Goal: Task Accomplishment & Management: Manage account settings

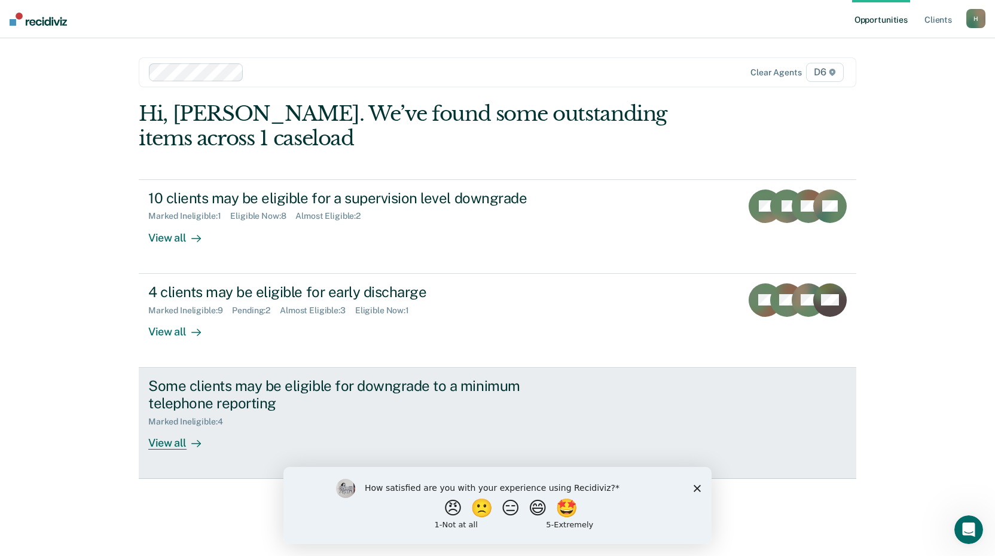
click at [170, 448] on div "View all" at bounding box center [181, 437] width 67 height 23
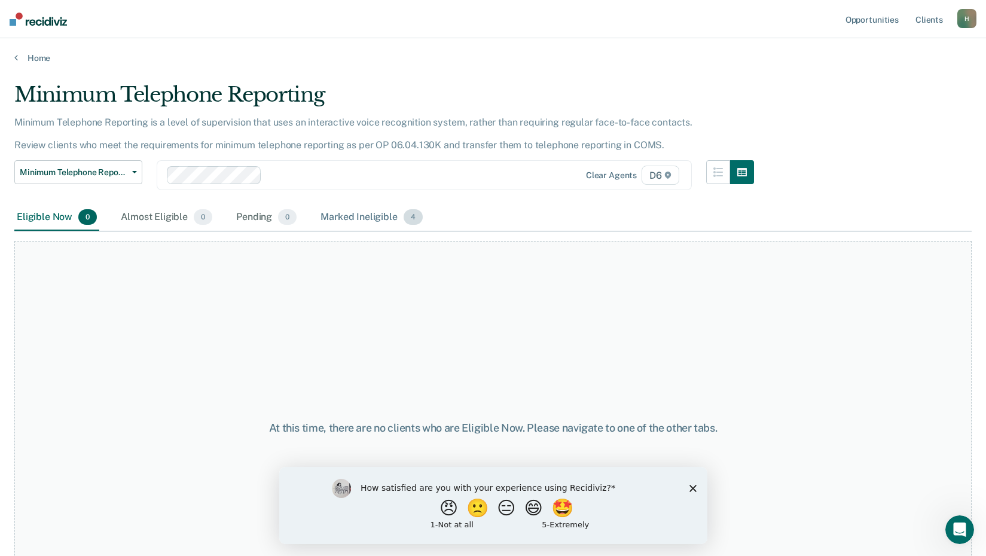
click at [364, 217] on div "Marked Ineligible 4" at bounding box center [371, 217] width 107 height 26
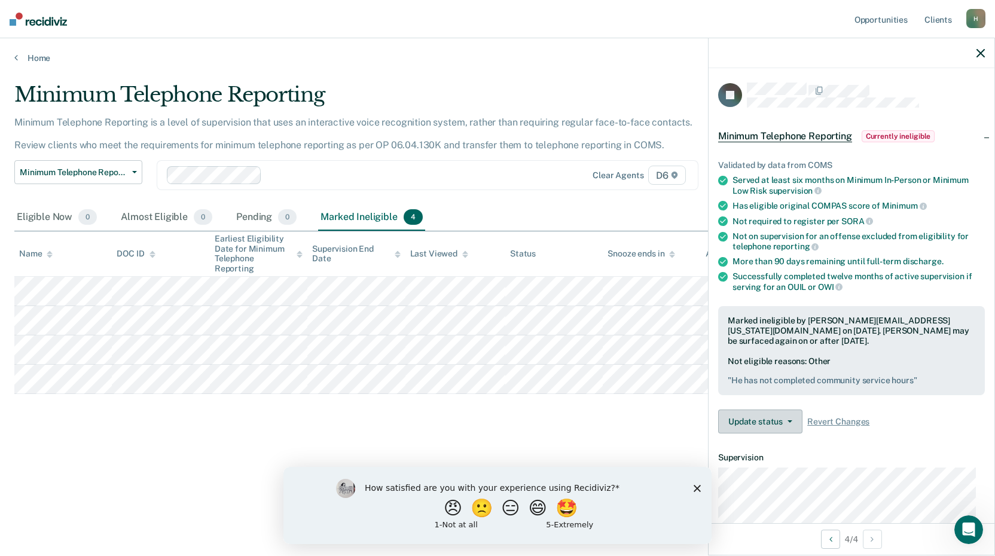
click at [767, 420] on button "Update status" at bounding box center [760, 422] width 84 height 24
click at [690, 450] on div "Minimum Telephone Reporting Minimum Telephone Reporting is a level of supervisi…" at bounding box center [497, 275] width 966 height 384
click at [766, 420] on button "Update status" at bounding box center [760, 422] width 84 height 24
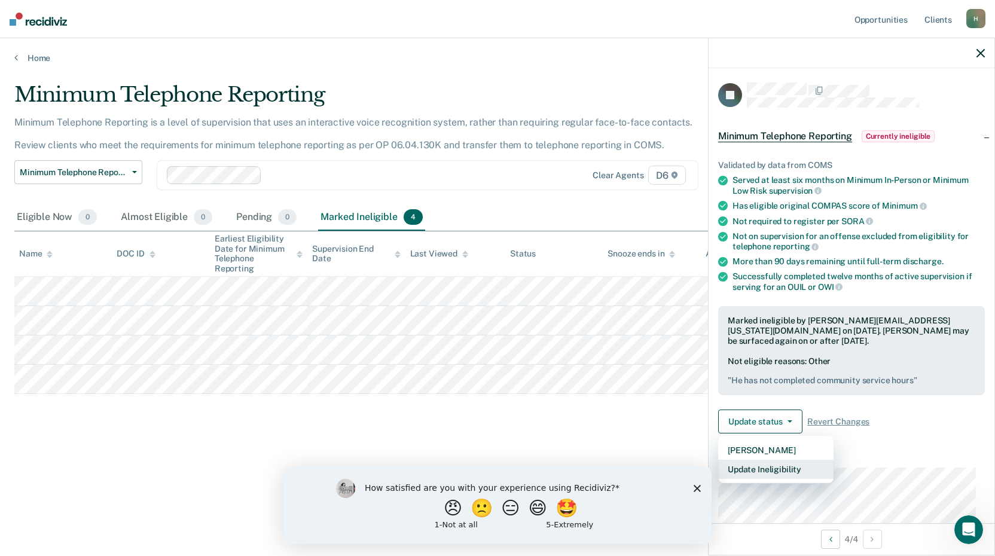
click at [771, 465] on button "Update Ineligibility" at bounding box center [775, 469] width 115 height 19
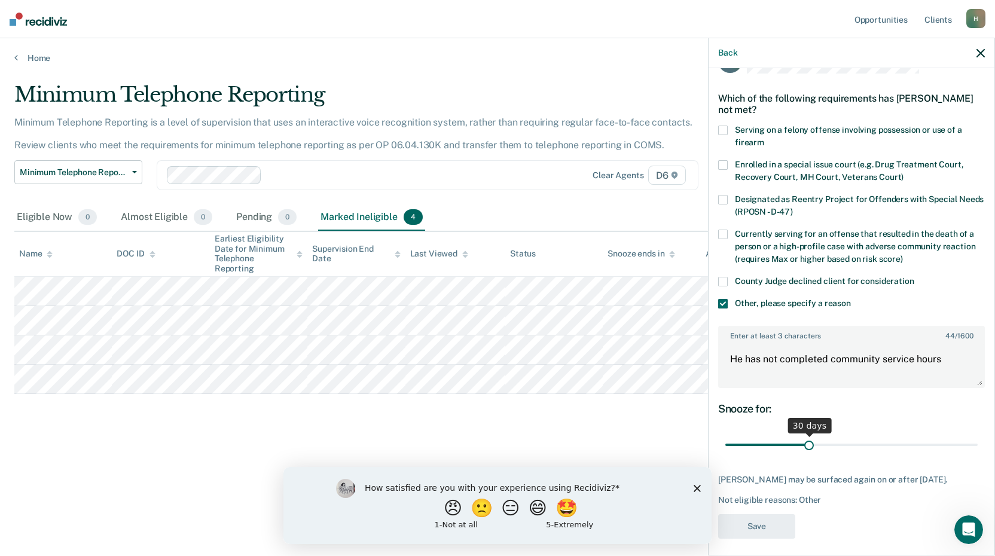
scroll to position [50, 0]
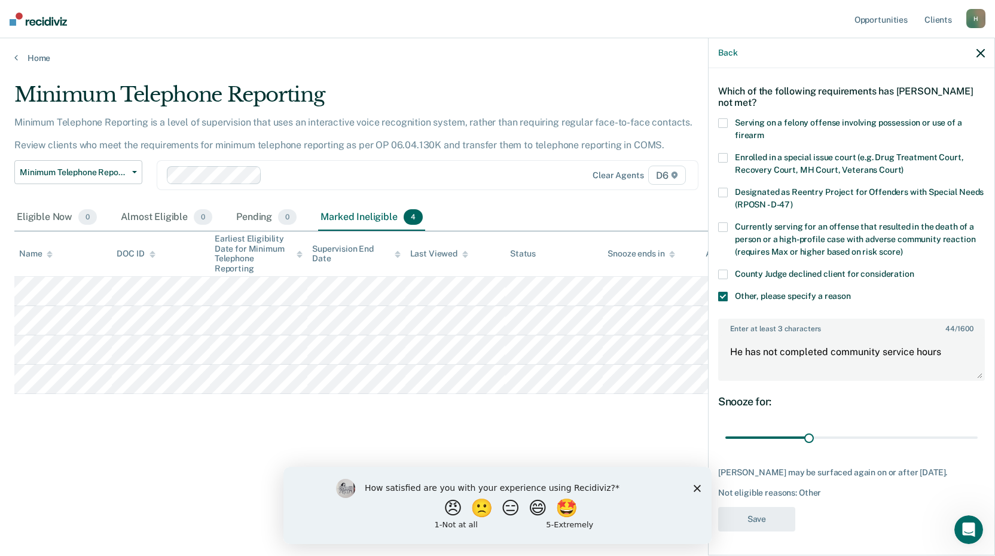
click at [980, 51] on icon "button" at bounding box center [980, 53] width 8 height 8
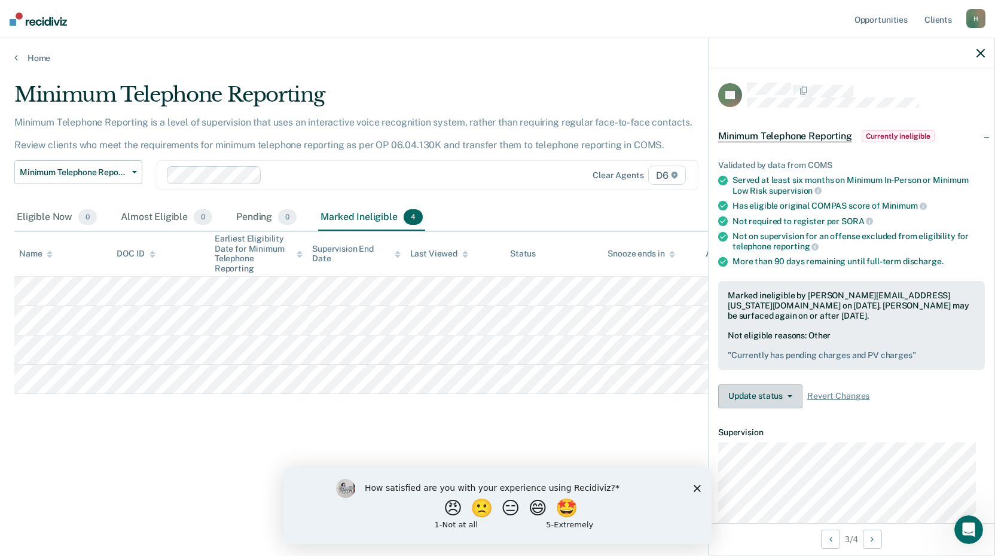
click at [771, 384] on button "Update status" at bounding box center [760, 396] width 84 height 24
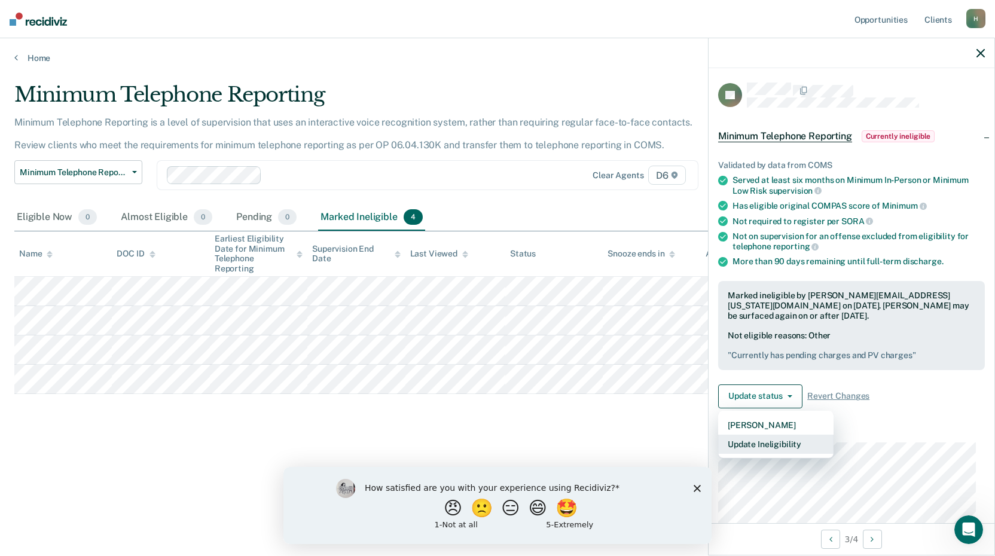
click at [778, 435] on button "Update Ineligibility" at bounding box center [775, 444] width 115 height 19
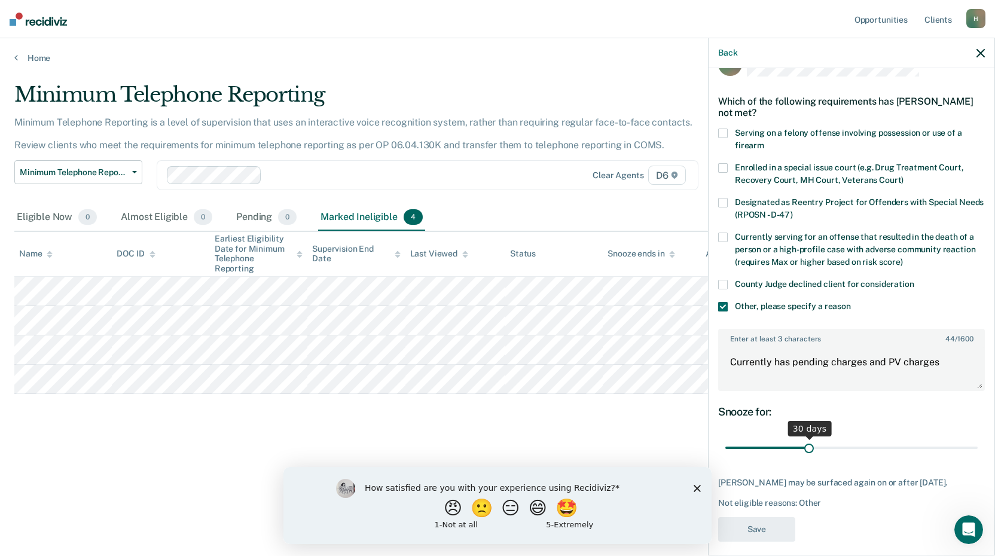
scroll to position [40, 0]
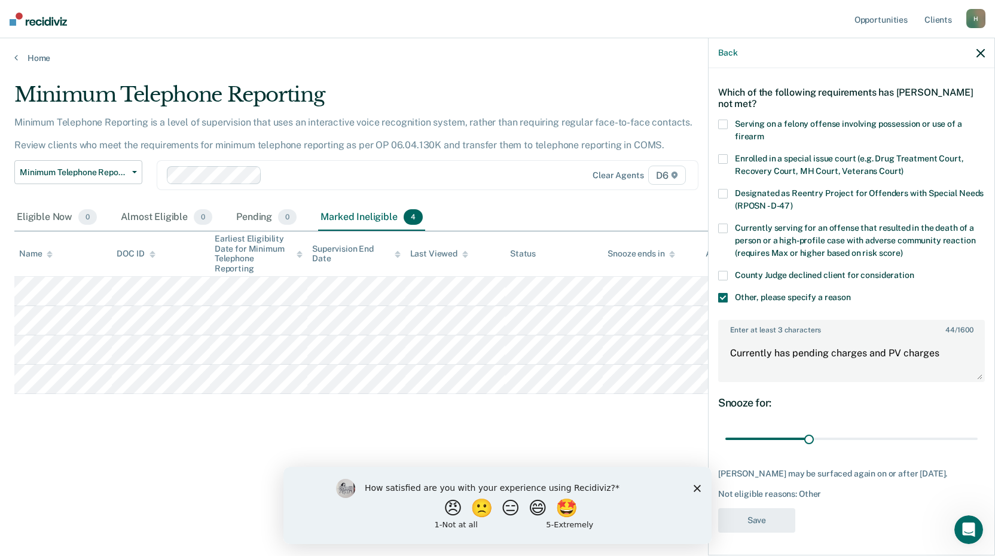
click at [979, 52] on icon "button" at bounding box center [980, 53] width 8 height 8
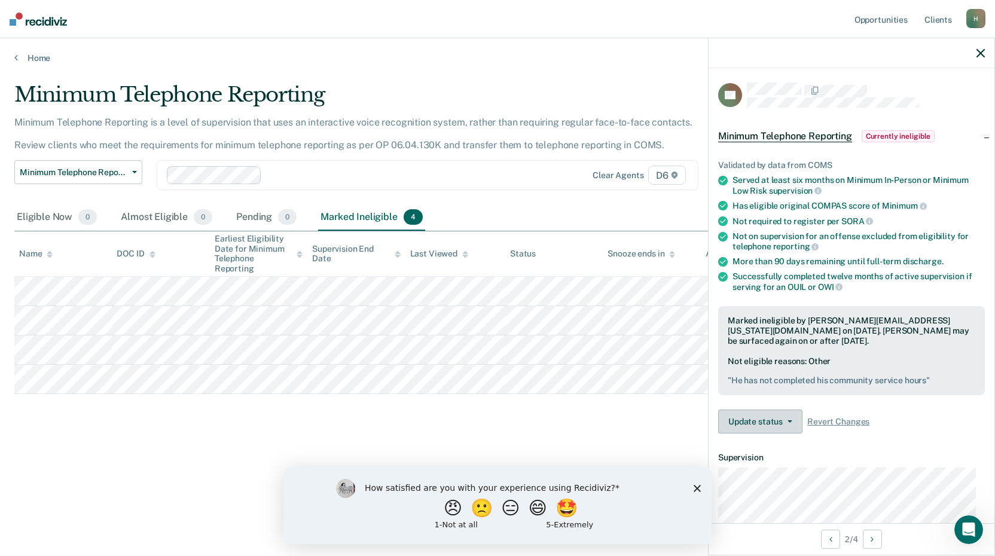
click at [784, 420] on span "button" at bounding box center [788, 421] width 10 height 2
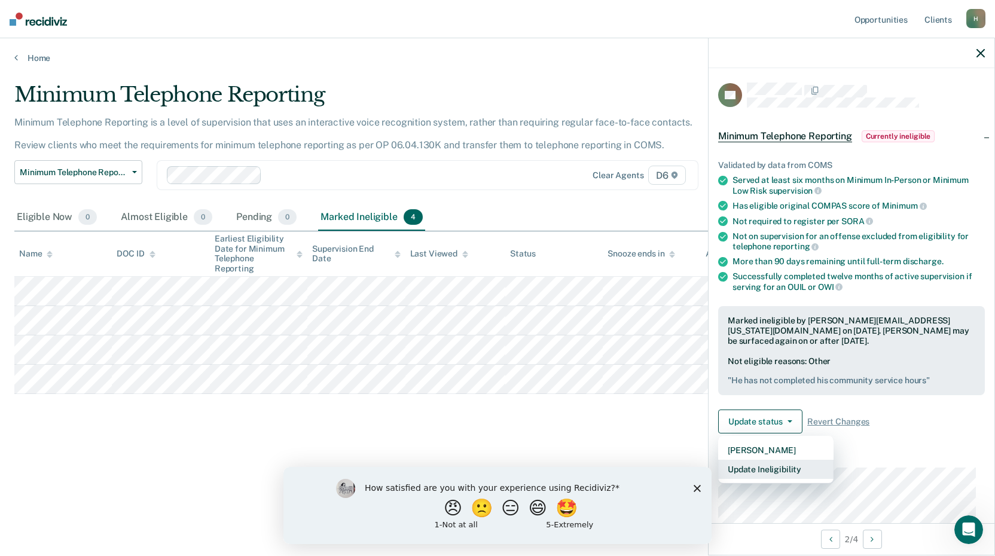
click at [757, 470] on button "Update Ineligibility" at bounding box center [775, 469] width 115 height 19
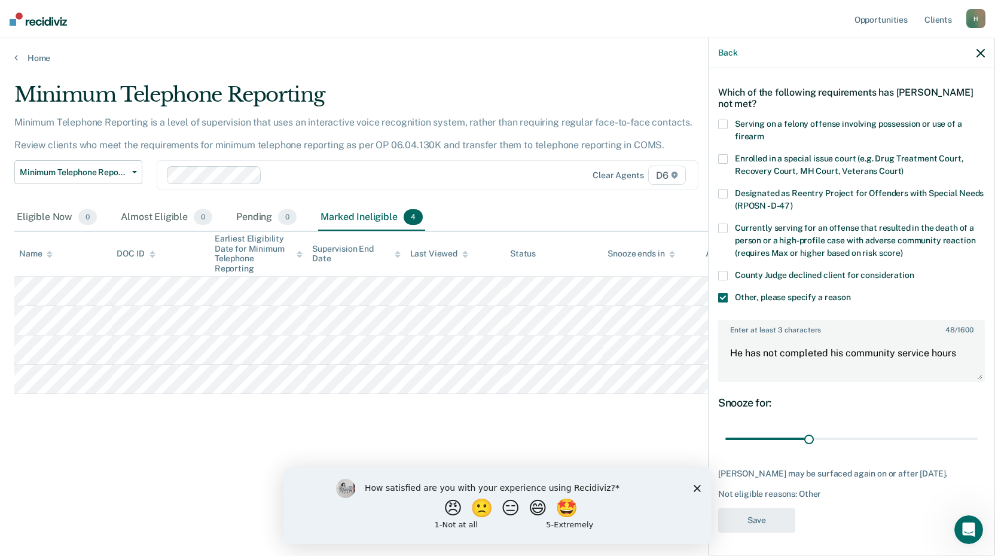
click at [978, 51] on icon "button" at bounding box center [980, 53] width 8 height 8
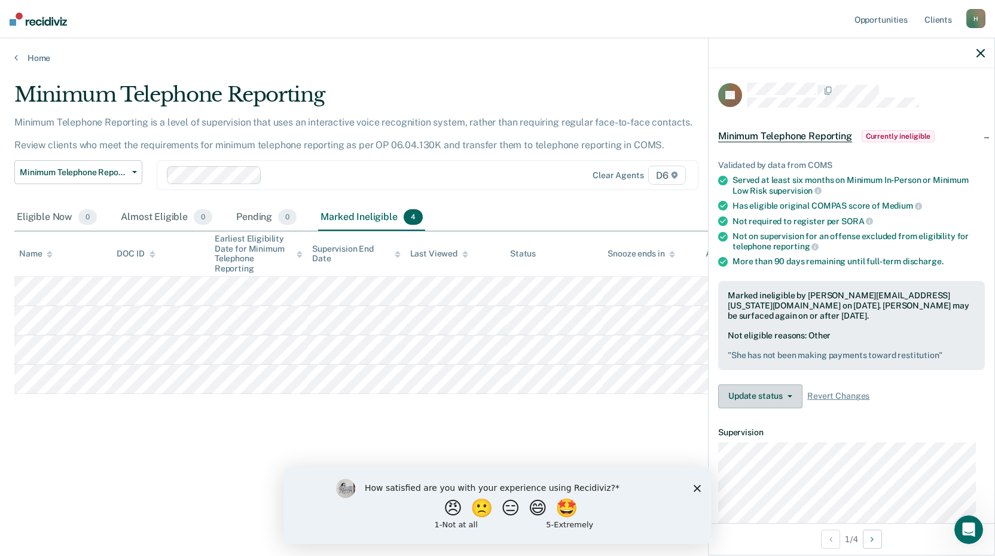
click at [794, 392] on button "Update status" at bounding box center [760, 396] width 84 height 24
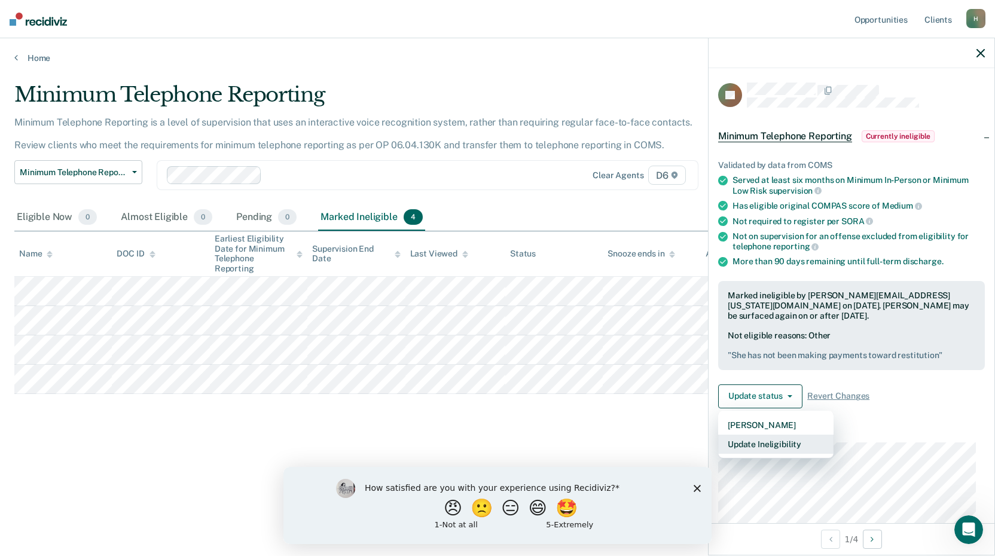
click at [777, 439] on button "Update Ineligibility" at bounding box center [775, 444] width 115 height 19
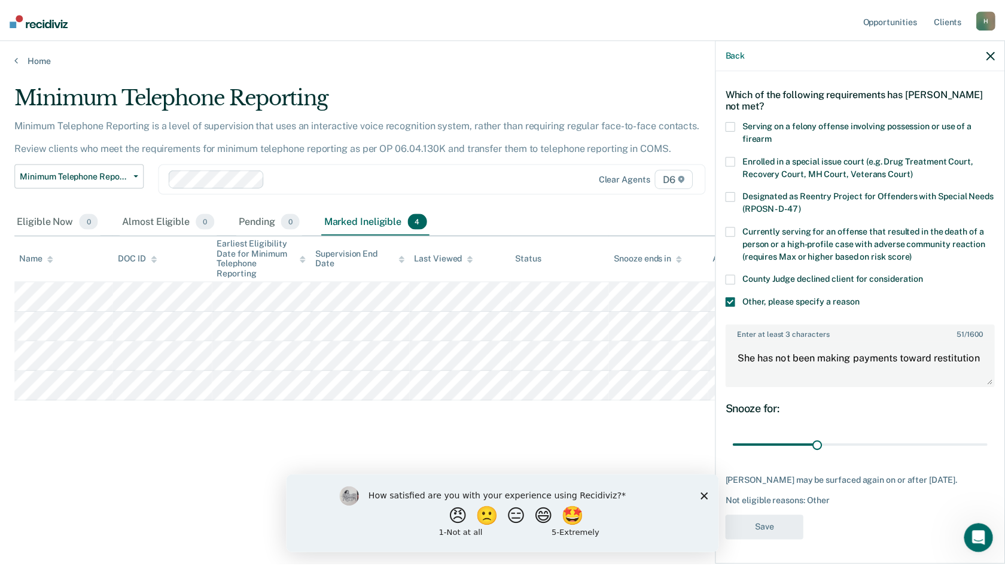
scroll to position [50, 0]
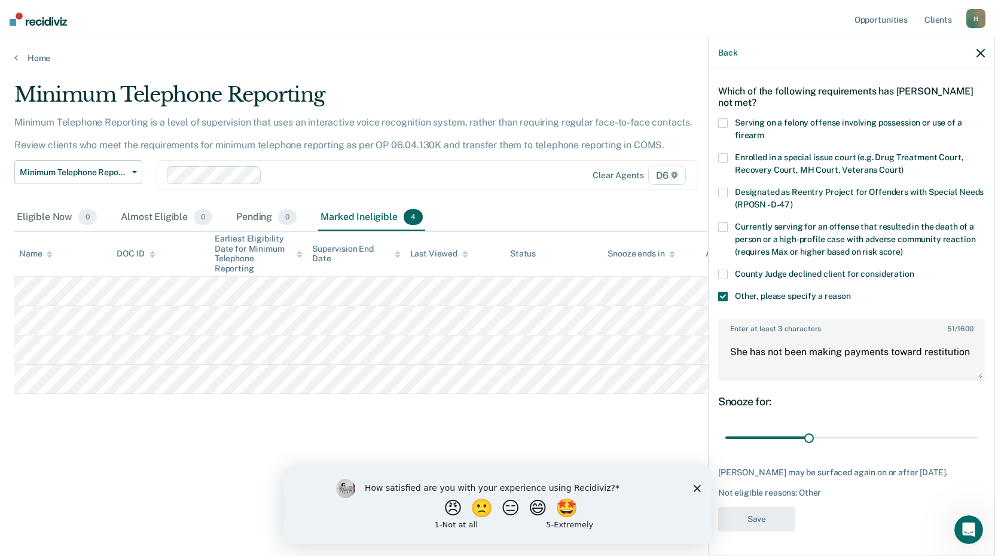
click at [981, 49] on icon "button" at bounding box center [980, 53] width 8 height 8
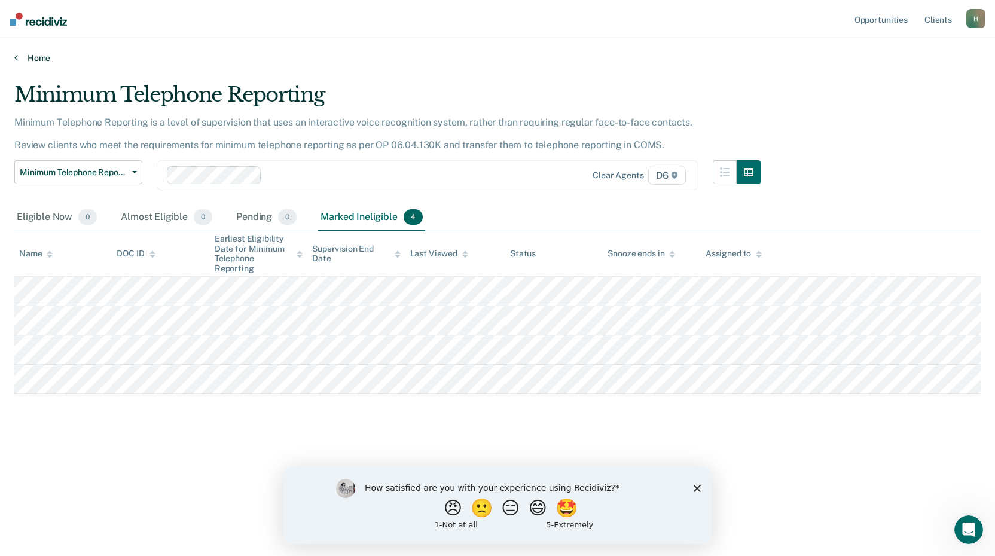
click at [32, 55] on link "Home" at bounding box center [497, 58] width 966 height 11
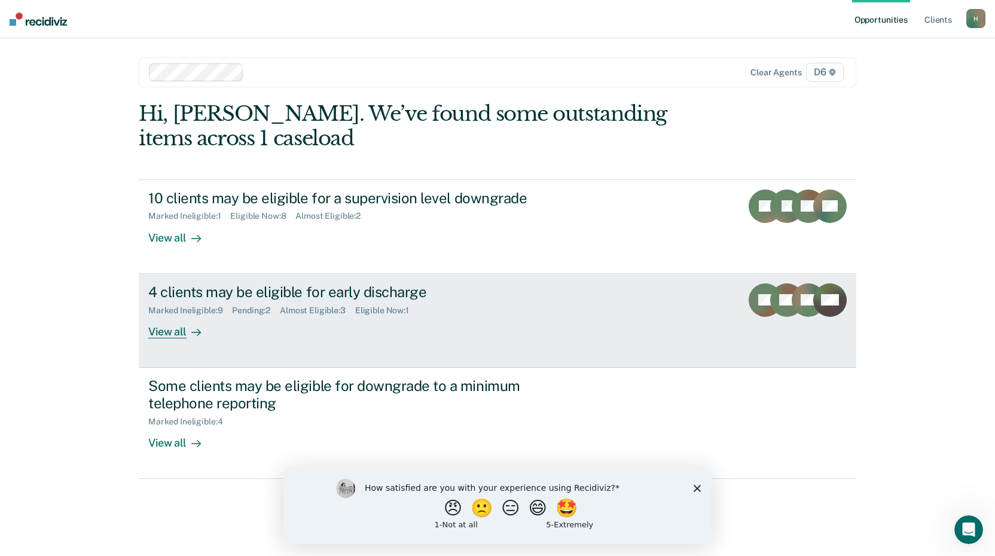
click at [179, 335] on div "View all" at bounding box center [181, 326] width 67 height 23
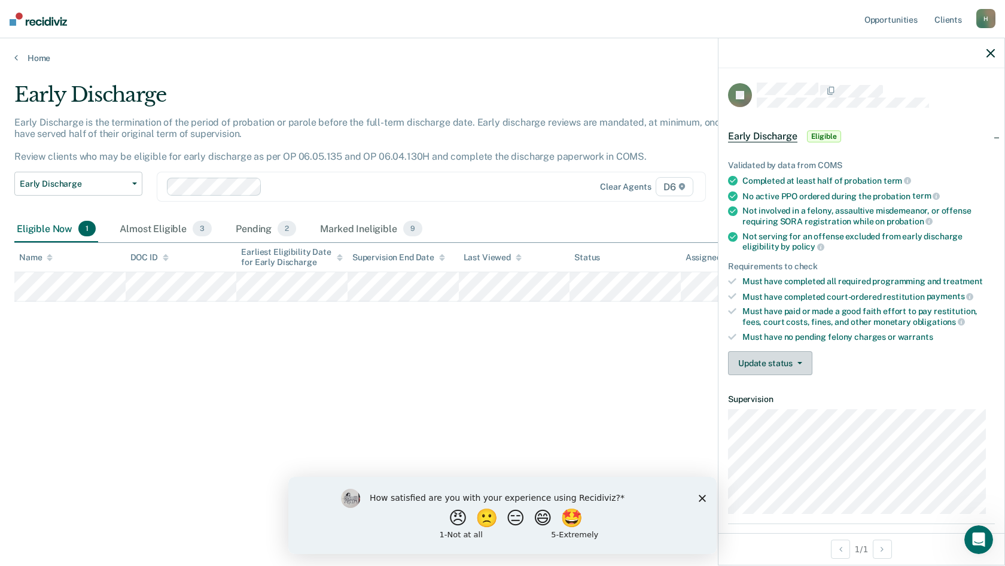
click at [795, 358] on button "Update status" at bounding box center [770, 363] width 84 height 24
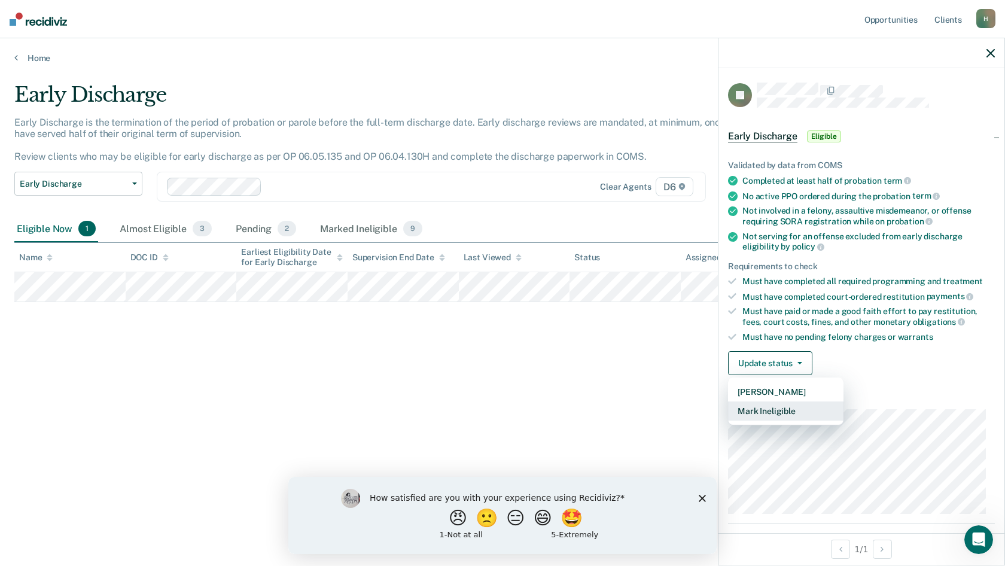
click at [785, 407] on button "Mark Ineligible" at bounding box center [785, 410] width 115 height 19
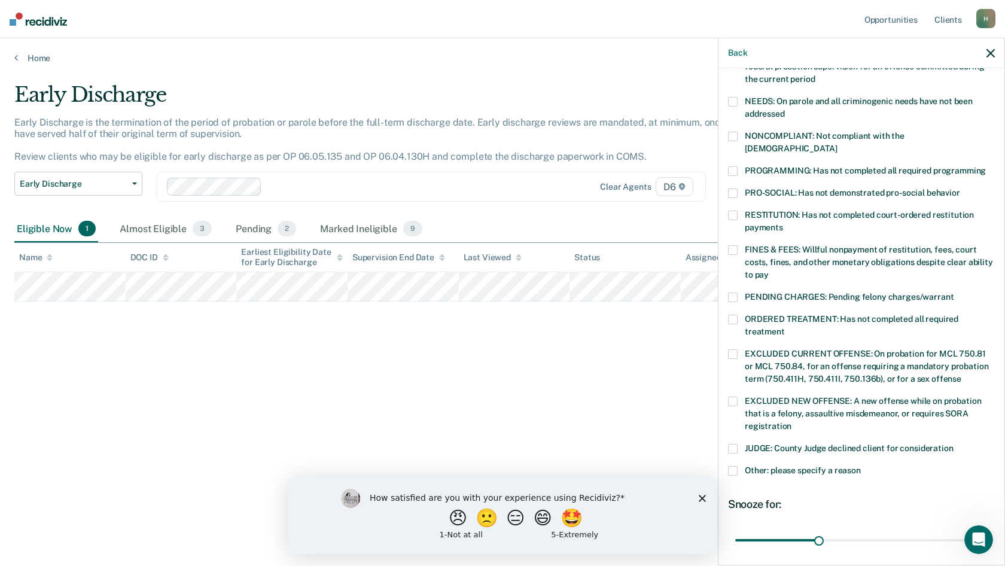
scroll to position [239, 0]
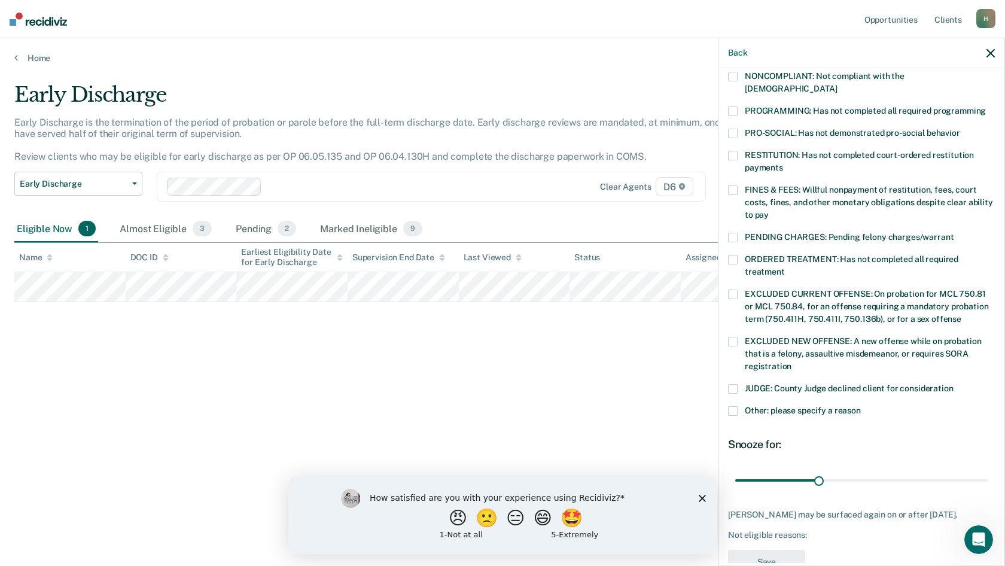
click at [787, 289] on span "EXCLUDED CURRENT OFFENSE: On probation for MCL 750.81 or MCL 750.84, for an off…" at bounding box center [865, 306] width 243 height 35
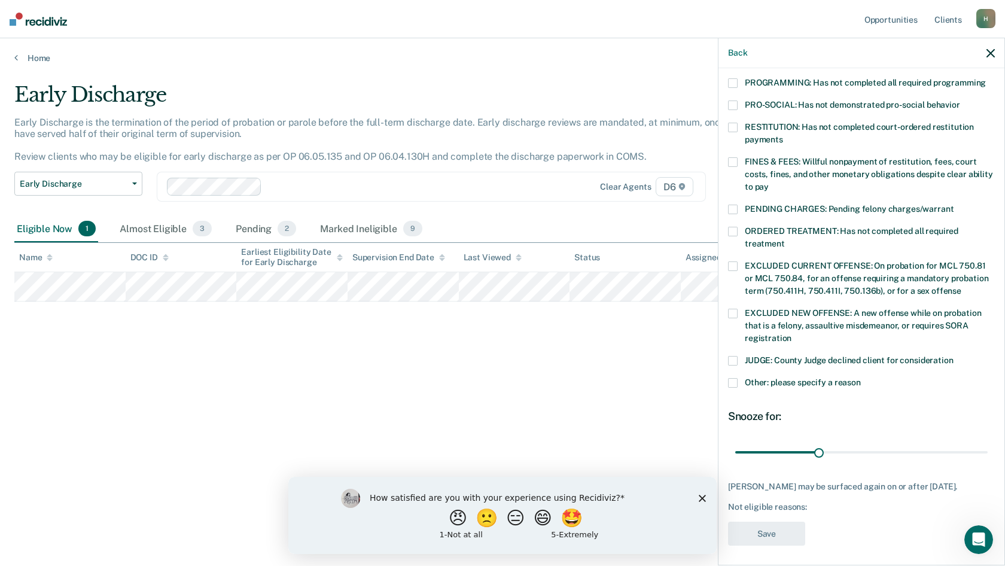
scroll to position [268, 0]
click at [729, 377] on span at bounding box center [733, 382] width 10 height 10
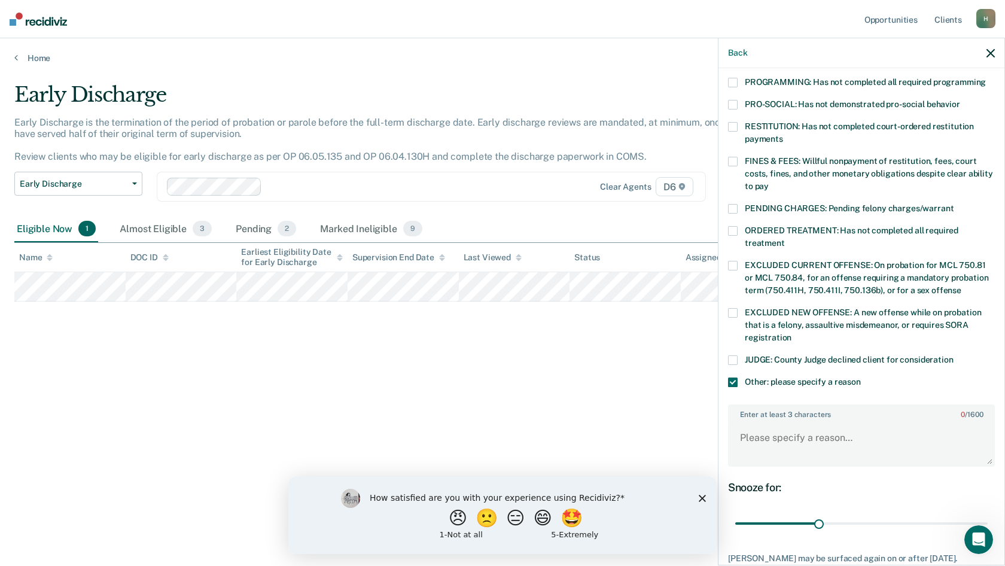
click at [732, 377] on span at bounding box center [733, 382] width 10 height 10
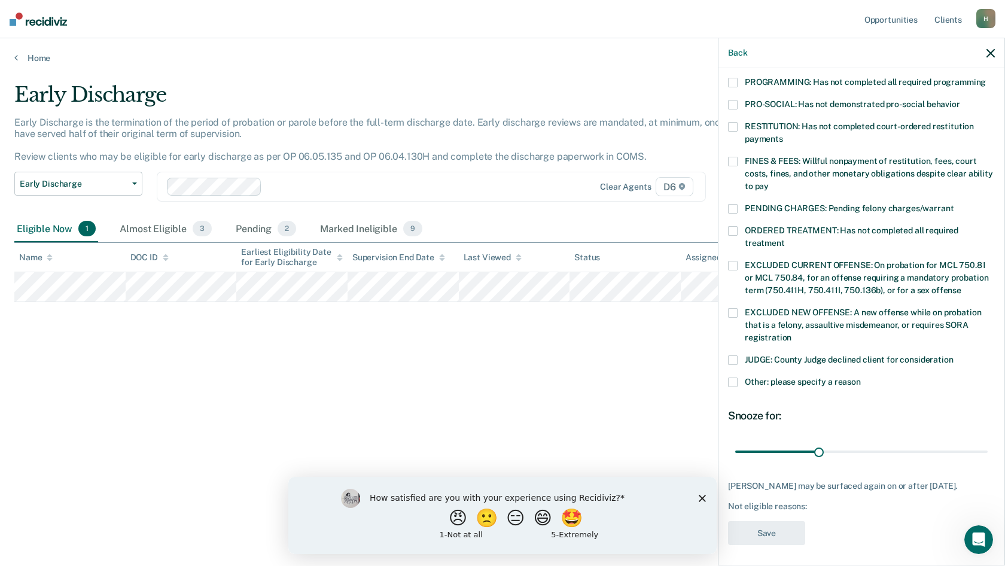
scroll to position [208, 0]
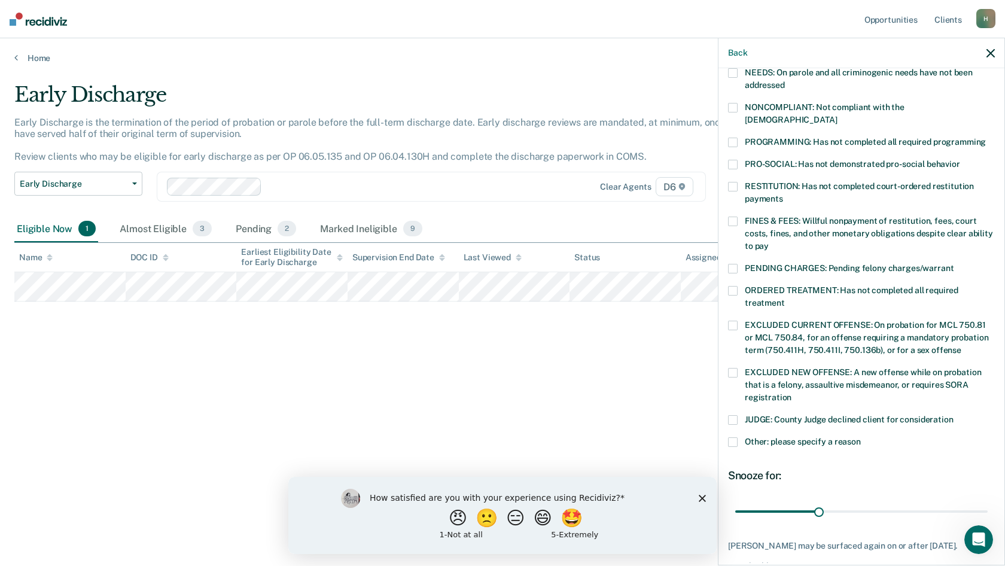
click at [732, 107] on span at bounding box center [733, 108] width 10 height 10
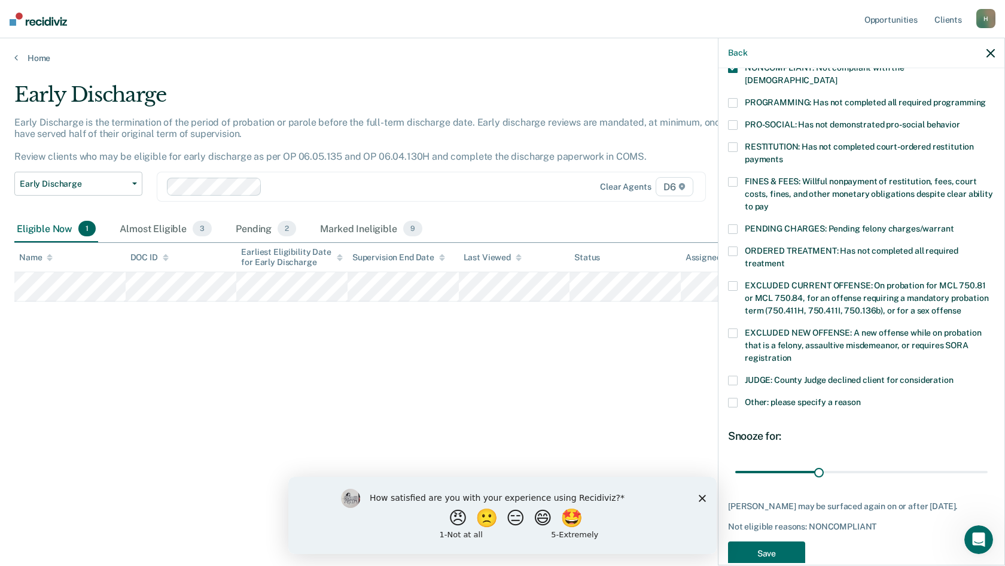
scroll to position [268, 0]
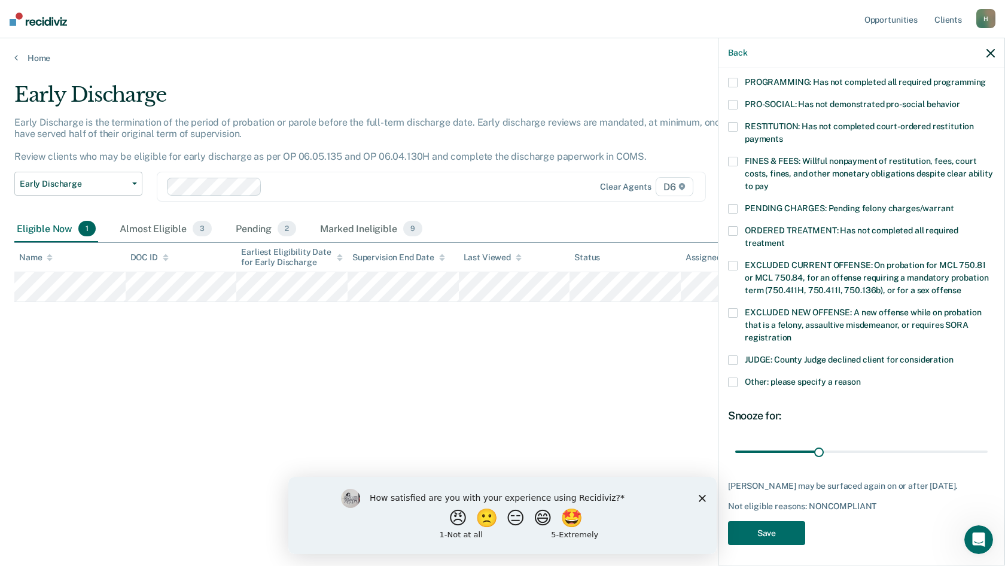
click at [729, 377] on span at bounding box center [733, 382] width 10 height 10
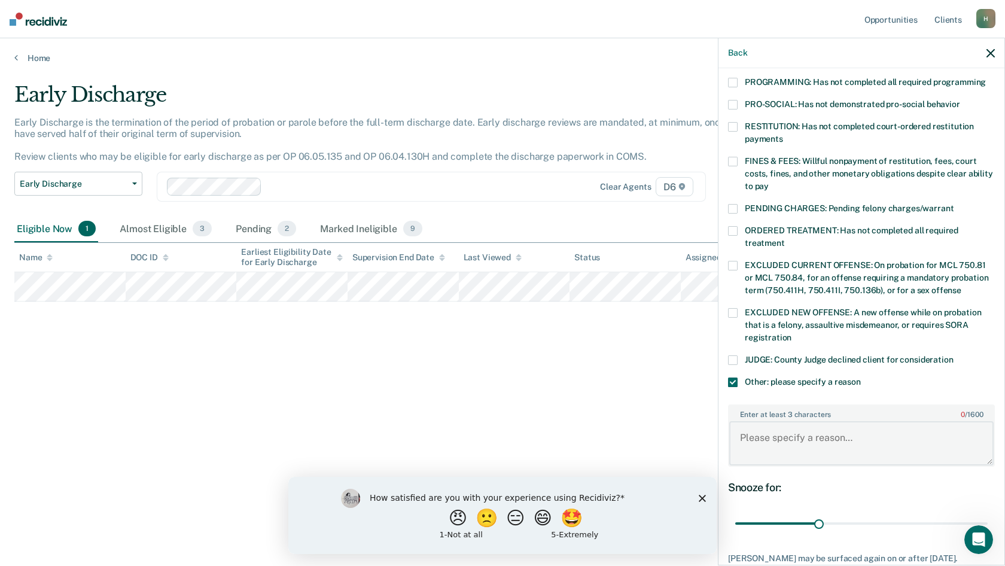
click at [751, 441] on textarea "Enter at least 3 characters 0 / 1600" at bounding box center [861, 443] width 264 height 44
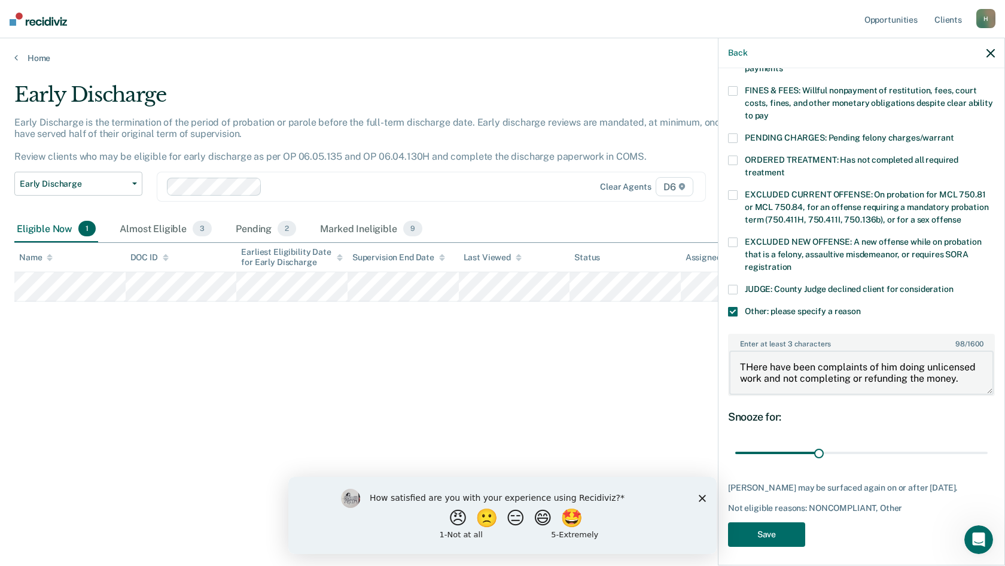
scroll to position [340, 0]
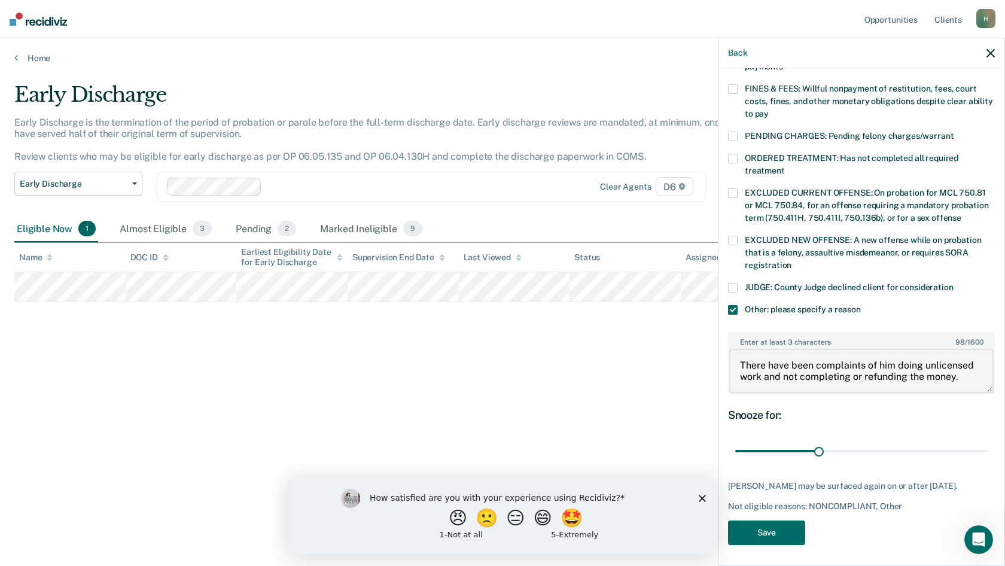
click at [958, 365] on textarea "There have been complaints of him doing unlicensed work and not completing or r…" at bounding box center [861, 371] width 264 height 44
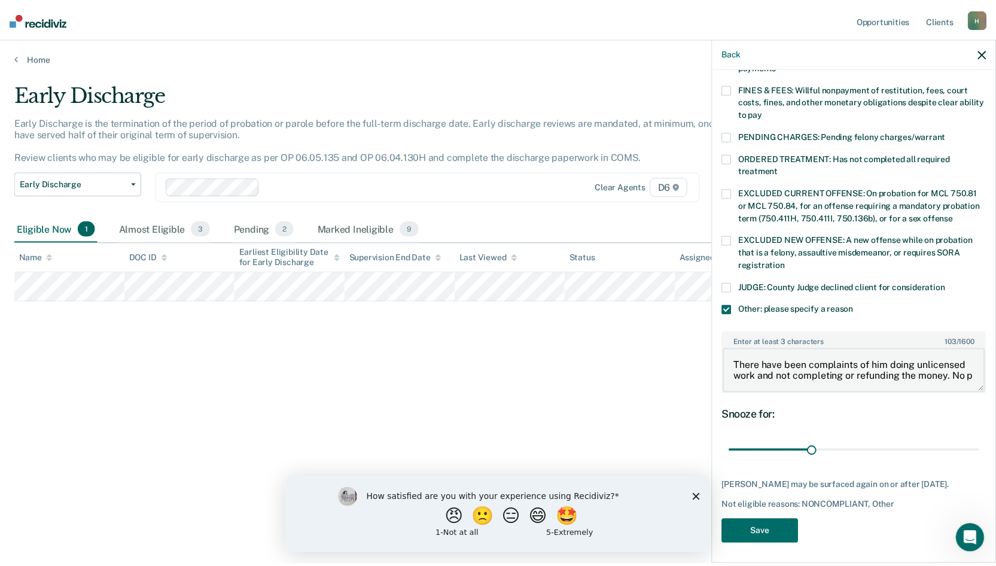
scroll to position [2, 0]
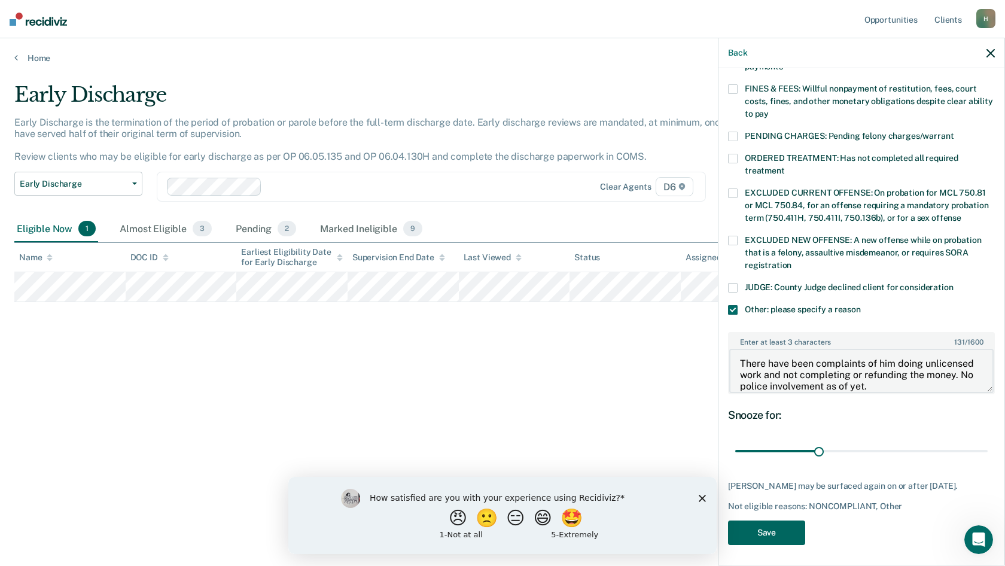
type textarea "There have been complaints of him doing unlicensed work and not completing or r…"
click at [795, 537] on button "Save" at bounding box center [766, 532] width 77 height 25
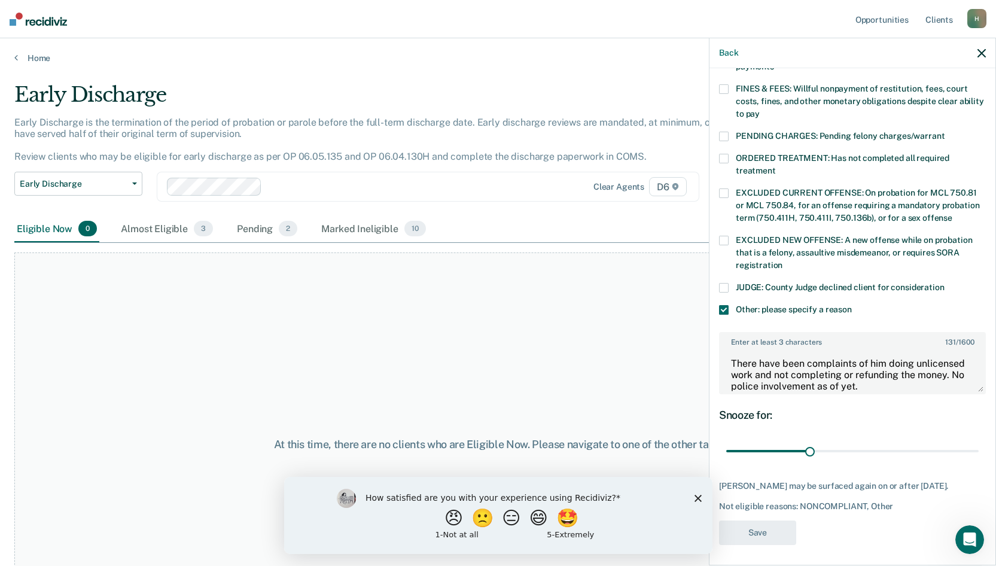
scroll to position [233, 0]
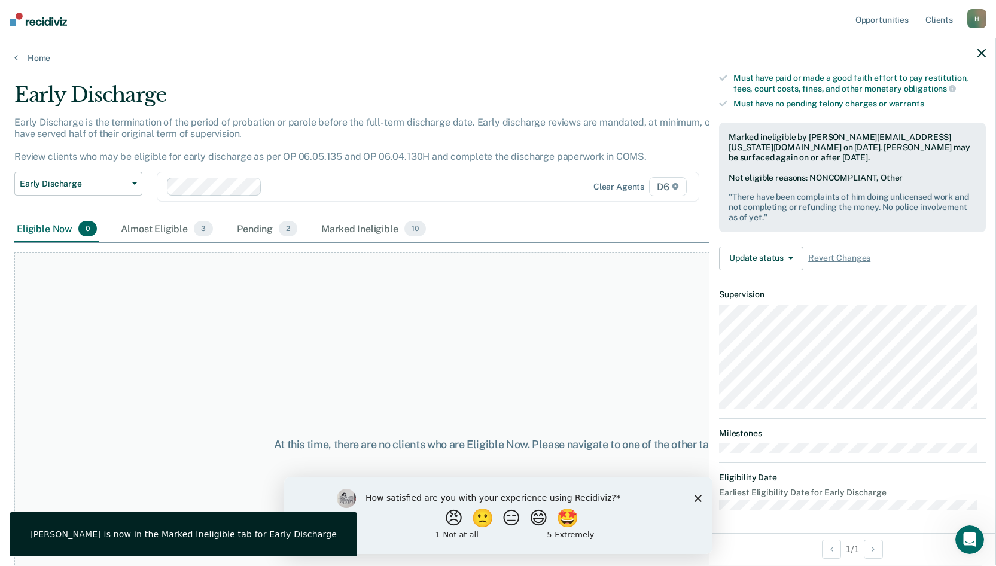
click at [979, 53] on icon "button" at bounding box center [981, 53] width 8 height 8
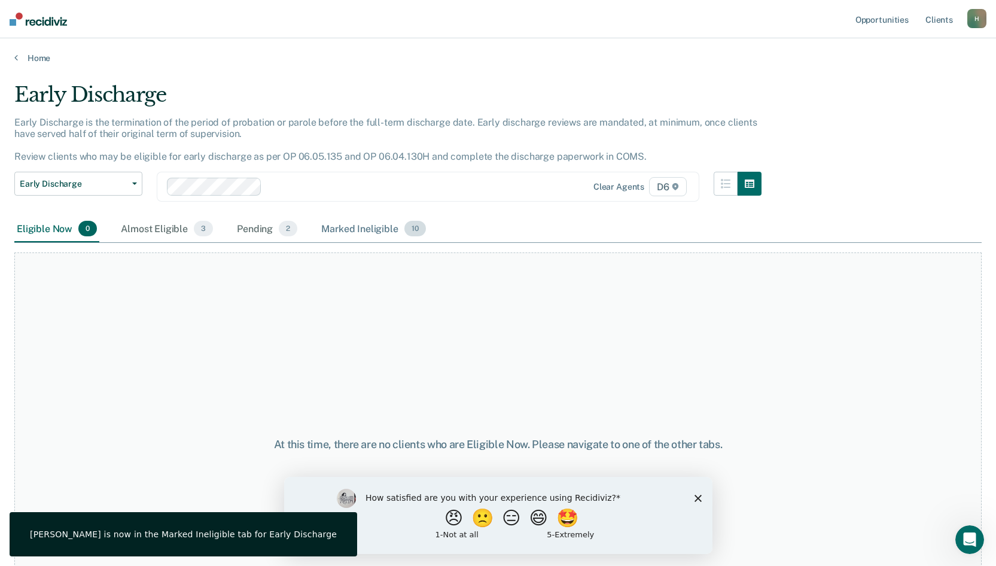
click at [366, 228] on div "Marked Ineligible 10" at bounding box center [373, 229] width 109 height 26
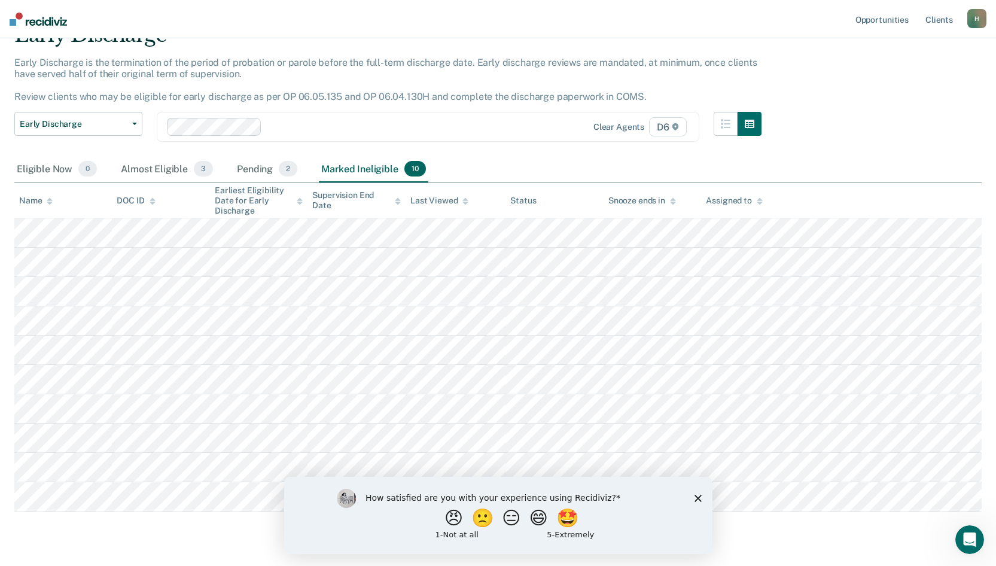
scroll to position [91, 0]
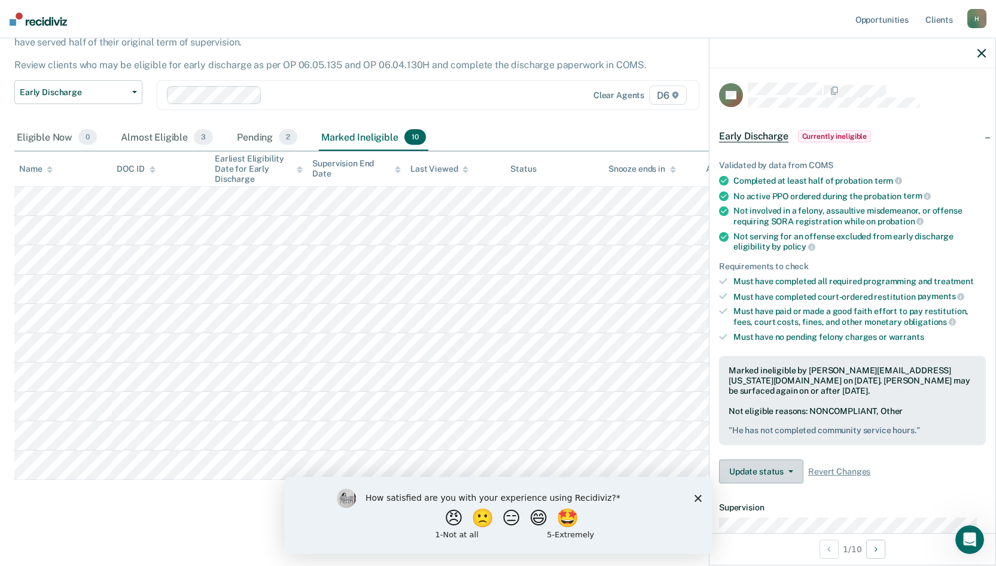
click at [785, 465] on button "Update status" at bounding box center [761, 471] width 84 height 24
click at [776, 515] on button "Update Ineligibility" at bounding box center [776, 518] width 115 height 19
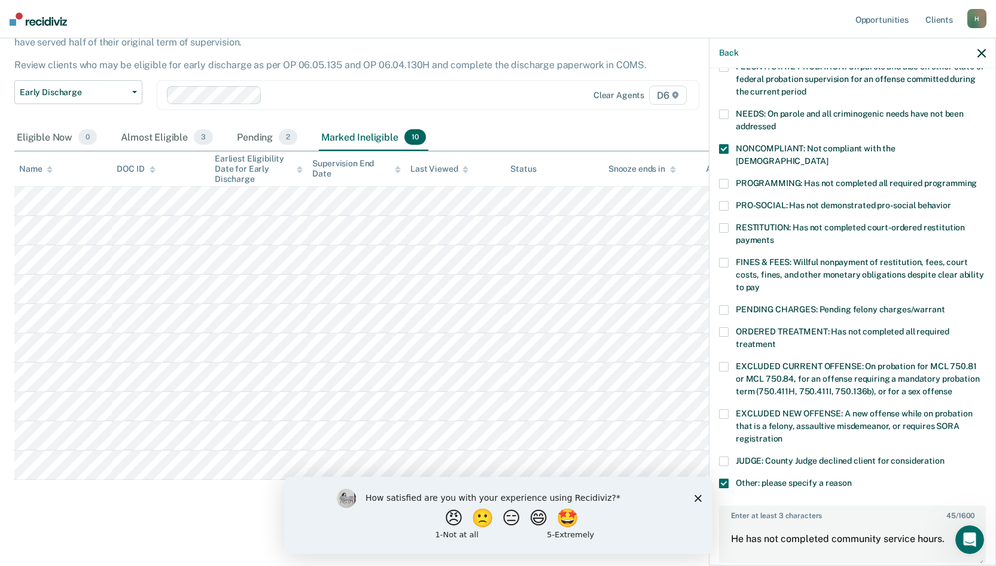
scroll to position [161, 0]
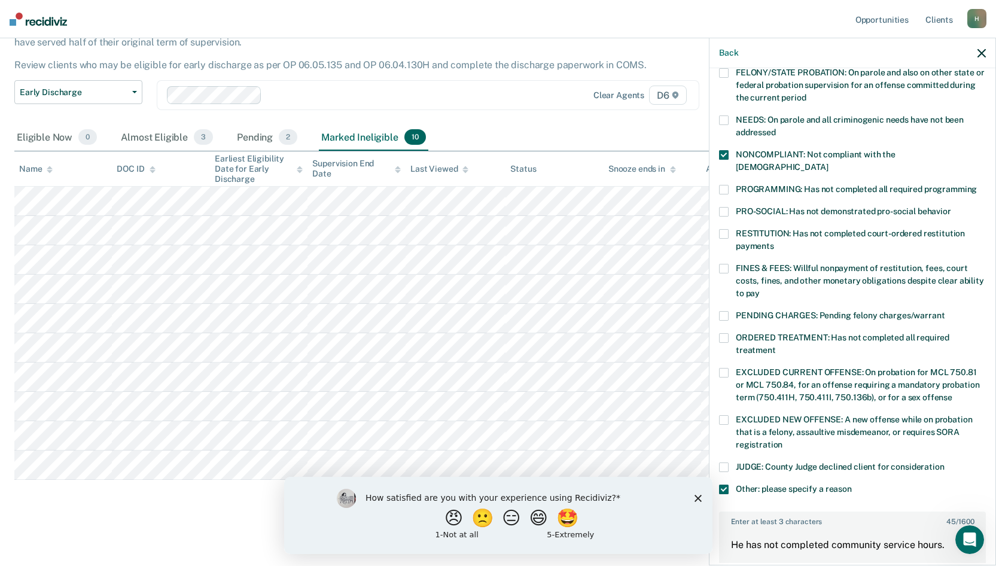
click at [981, 53] on icon "button" at bounding box center [981, 53] width 8 height 8
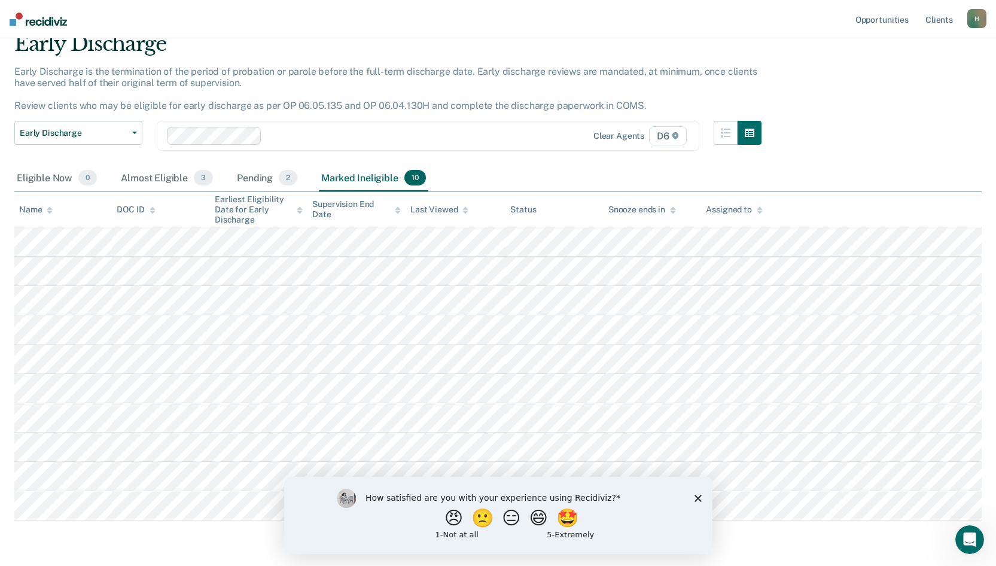
scroll to position [0, 0]
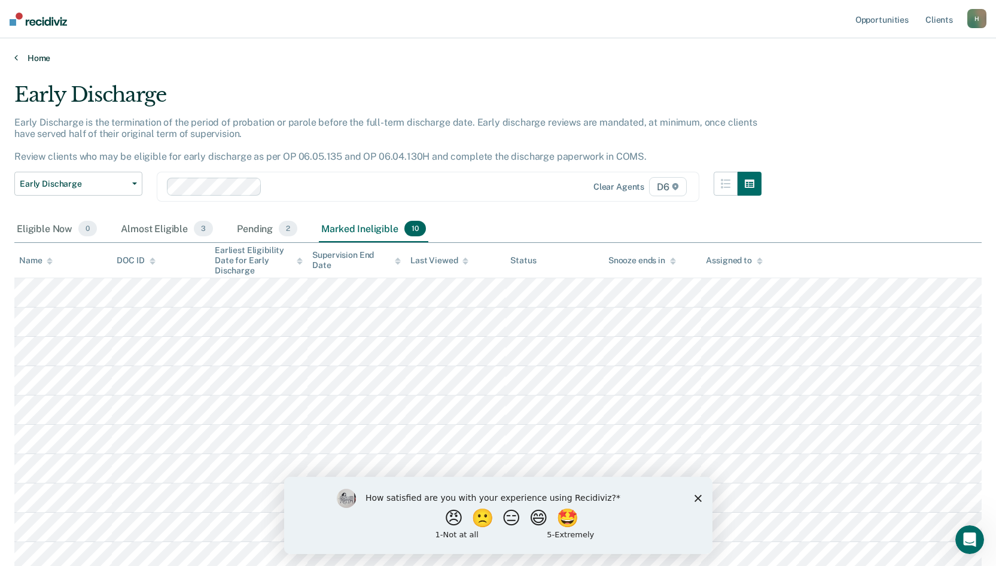
click at [29, 57] on link "Home" at bounding box center [497, 58] width 967 height 11
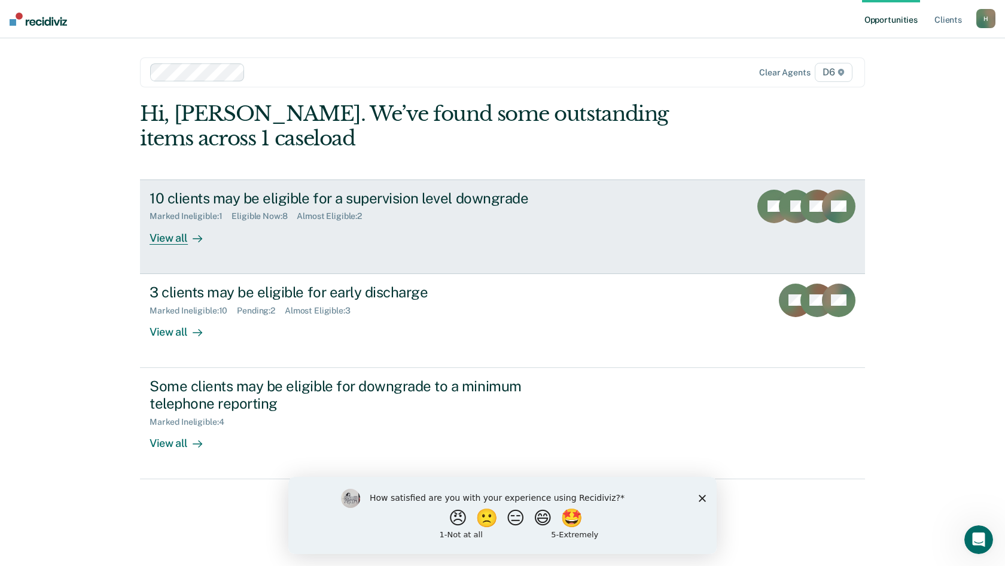
click at [169, 237] on div "View all" at bounding box center [182, 232] width 67 height 23
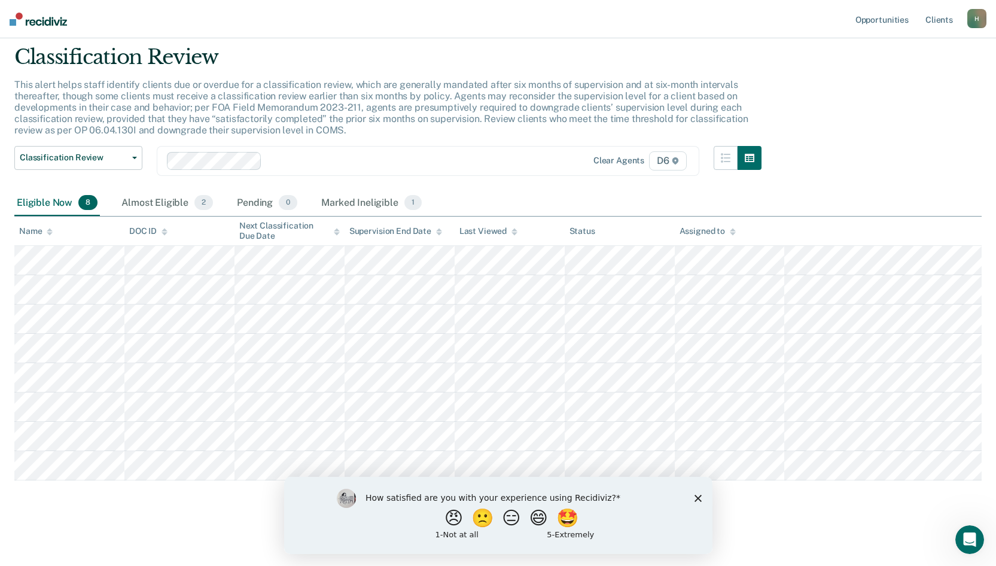
scroll to position [38, 0]
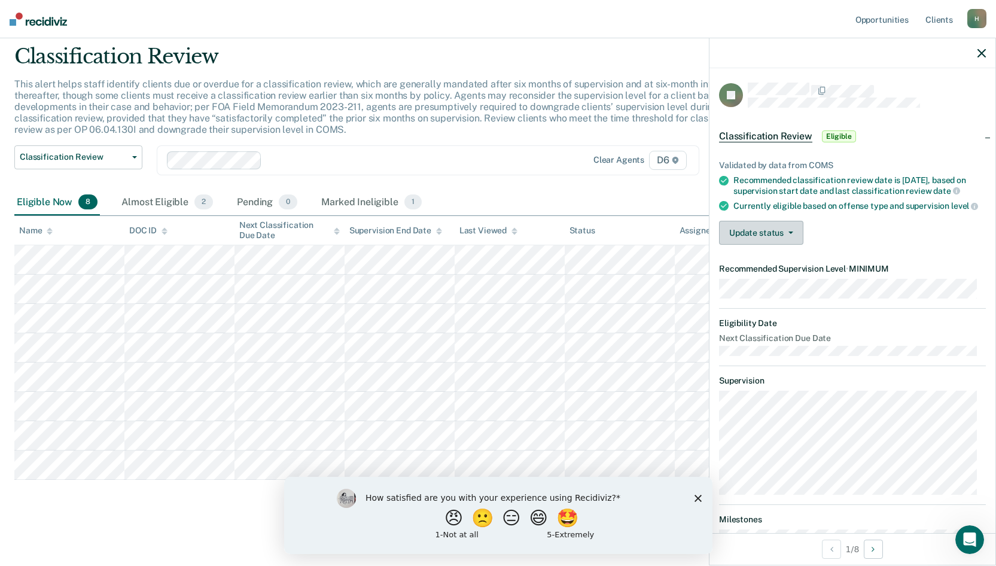
click at [786, 245] on button "Update status" at bounding box center [761, 233] width 84 height 24
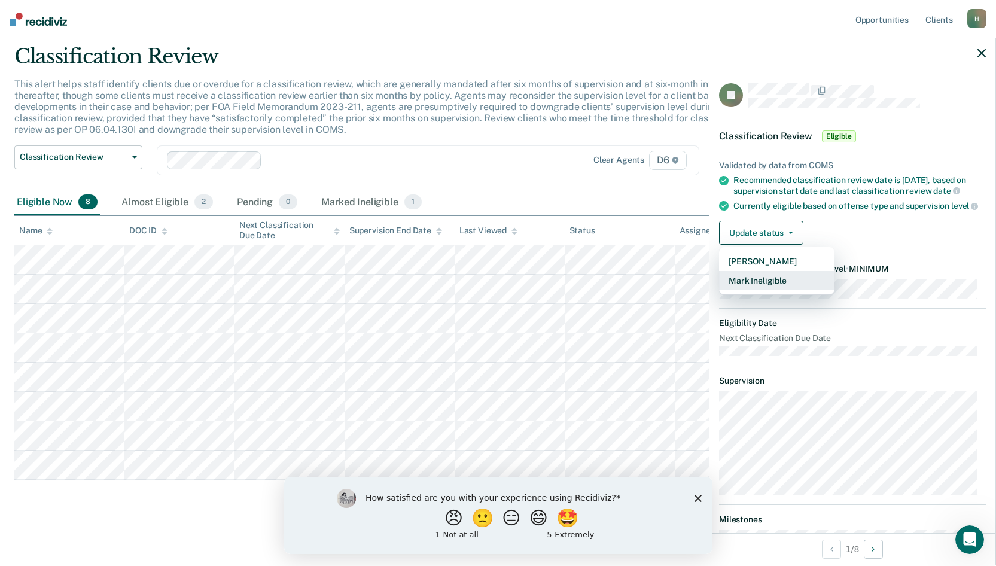
click at [770, 290] on button "Mark Ineligible" at bounding box center [776, 280] width 115 height 19
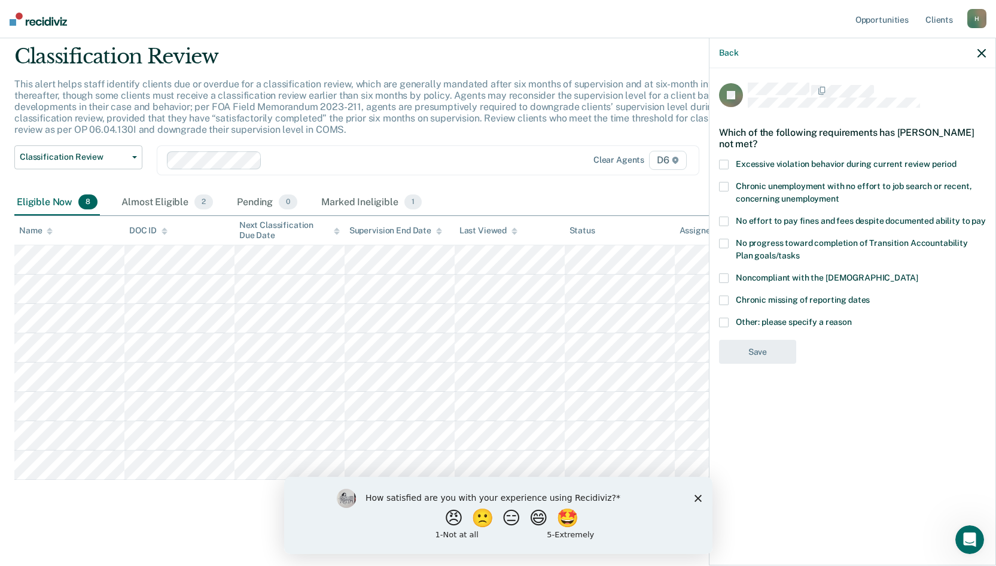
click at [725, 320] on span at bounding box center [724, 323] width 10 height 10
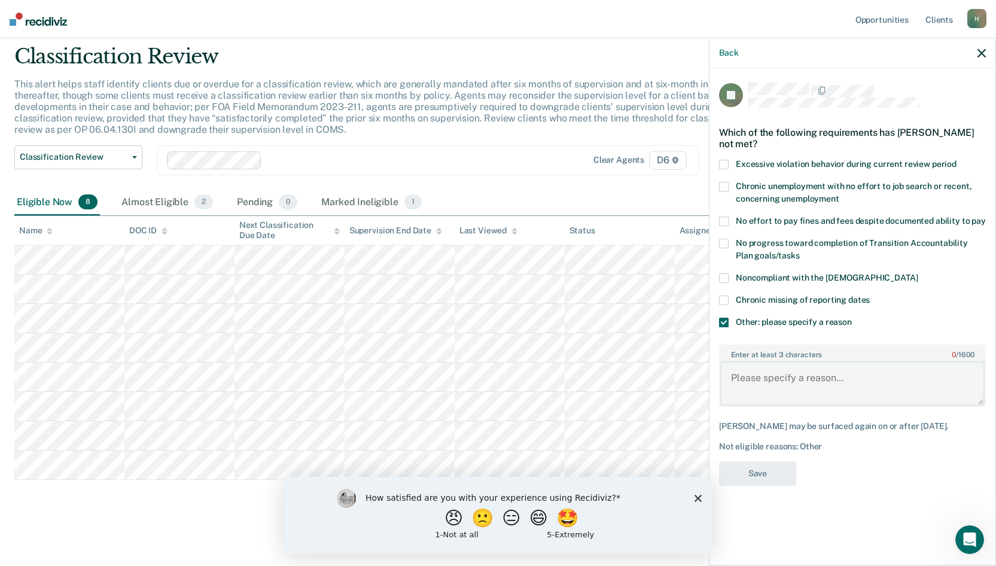
click at [739, 380] on textarea "Enter at least 3 characters 0 / 1600" at bounding box center [852, 383] width 264 height 44
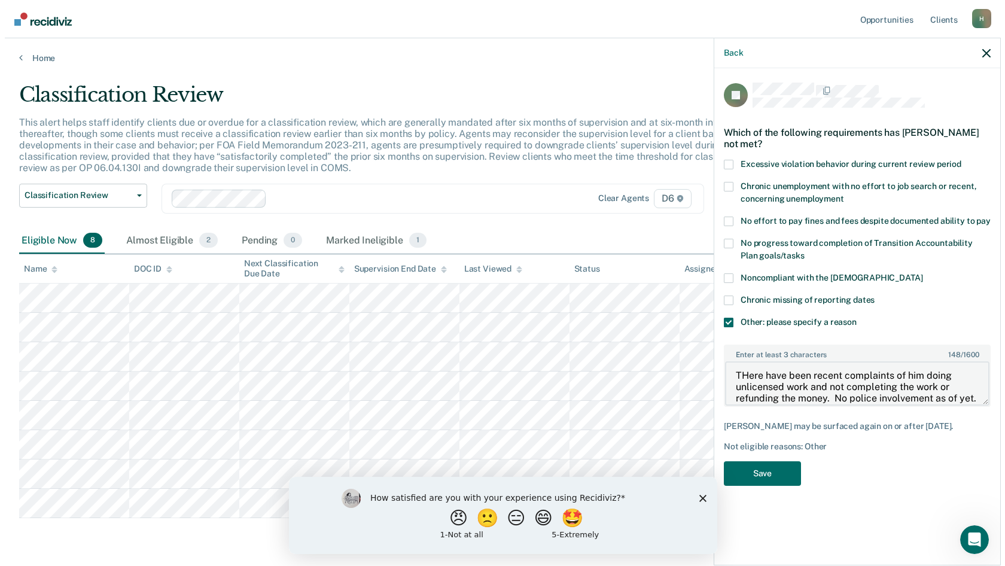
scroll to position [0, 0]
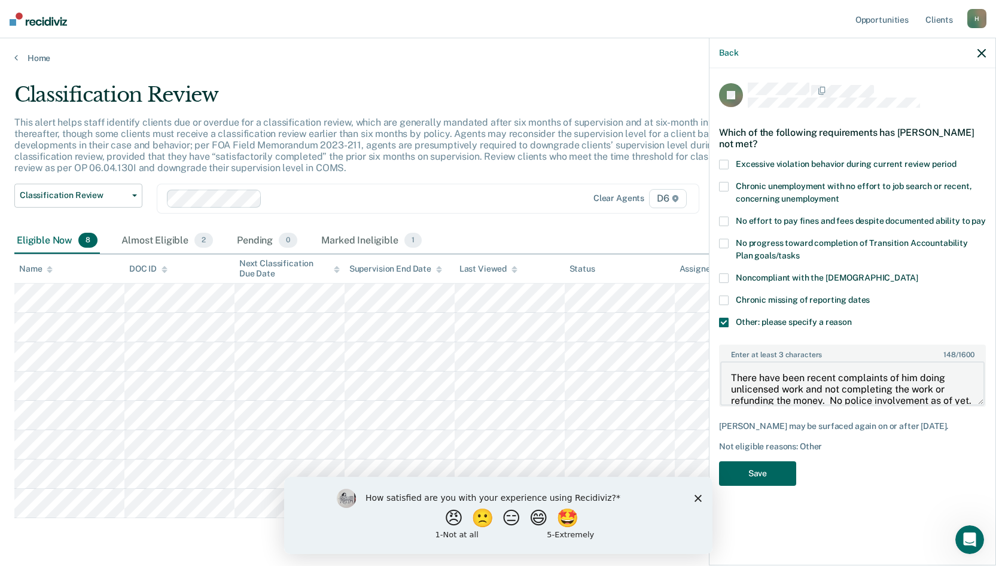
type textarea "There have been recent complaints of him doing unlicensed work and not completi…"
click at [765, 471] on button "Save" at bounding box center [757, 473] width 77 height 25
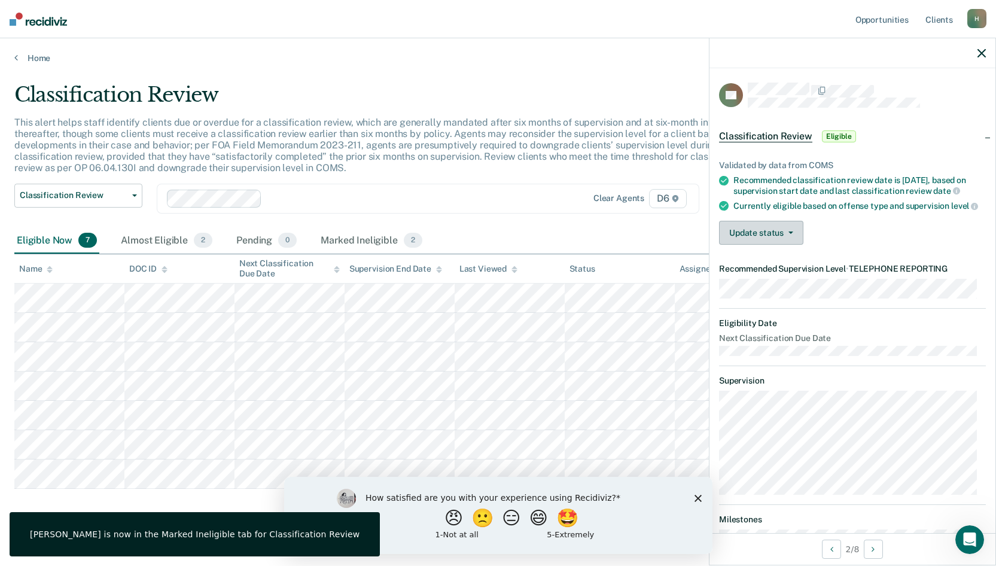
click at [763, 245] on button "Update status" at bounding box center [761, 233] width 84 height 24
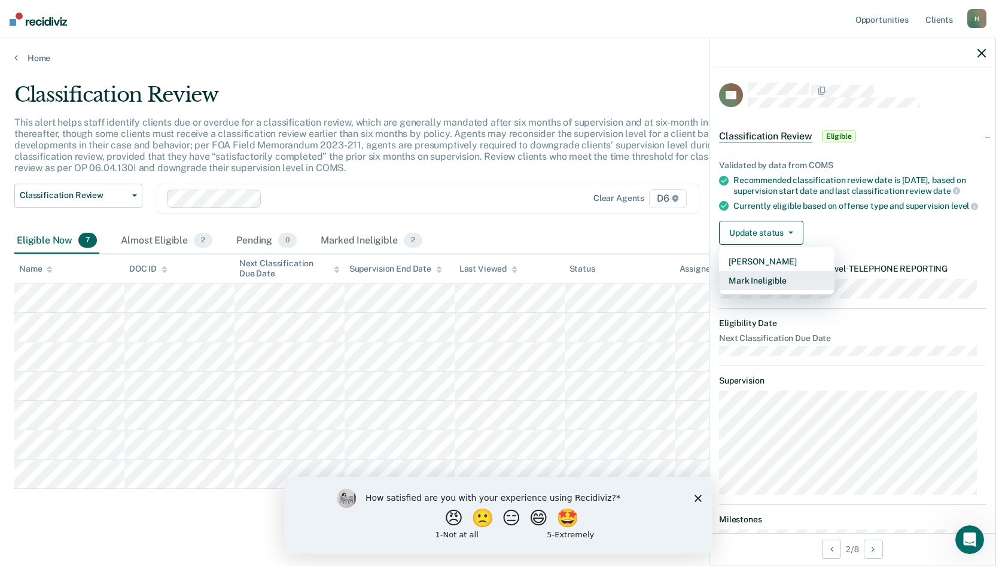
click at [772, 290] on button "Mark Ineligible" at bounding box center [776, 280] width 115 height 19
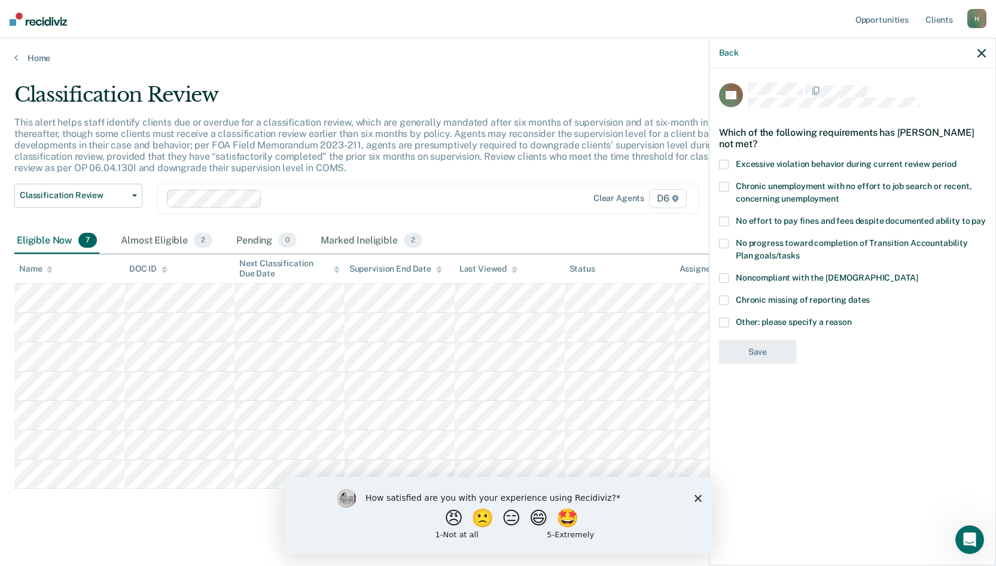
click at [724, 275] on span at bounding box center [724, 278] width 10 height 10
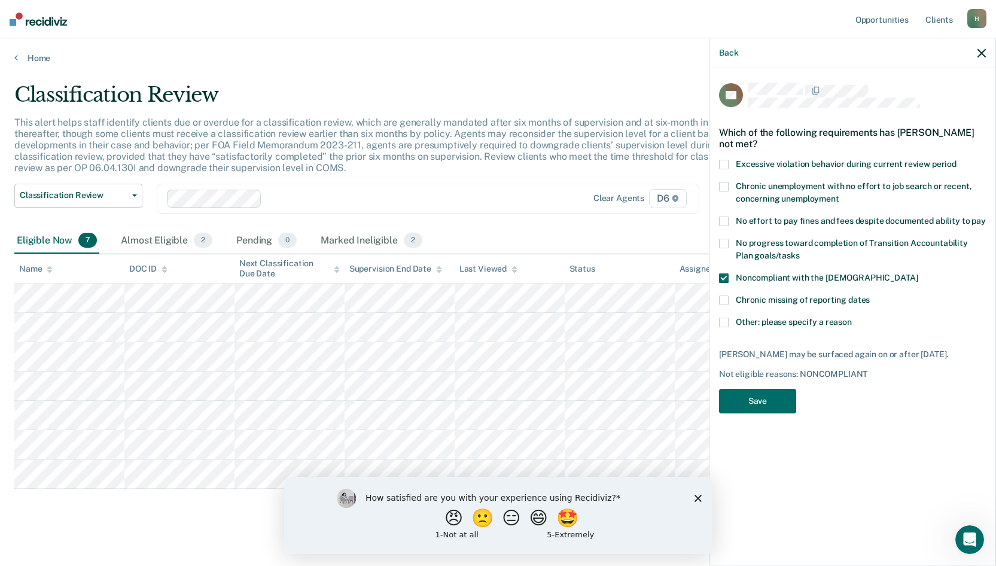
click at [723, 322] on span at bounding box center [724, 323] width 10 height 10
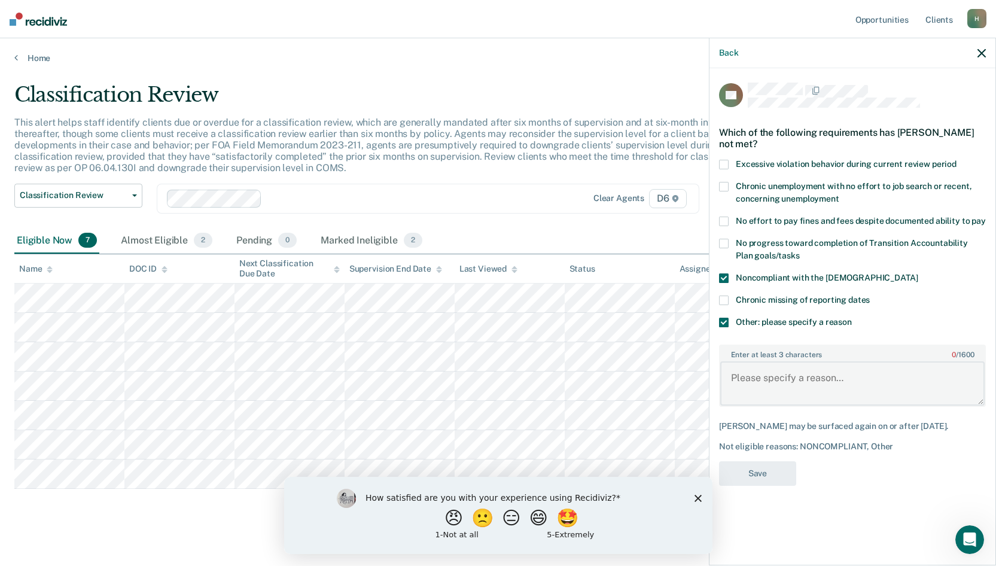
click at [739, 399] on textarea "Enter at least 3 characters 0 / 1600" at bounding box center [852, 383] width 264 height 44
type textarea "Still owes community service hours"
click at [767, 473] on button "Save" at bounding box center [757, 473] width 77 height 25
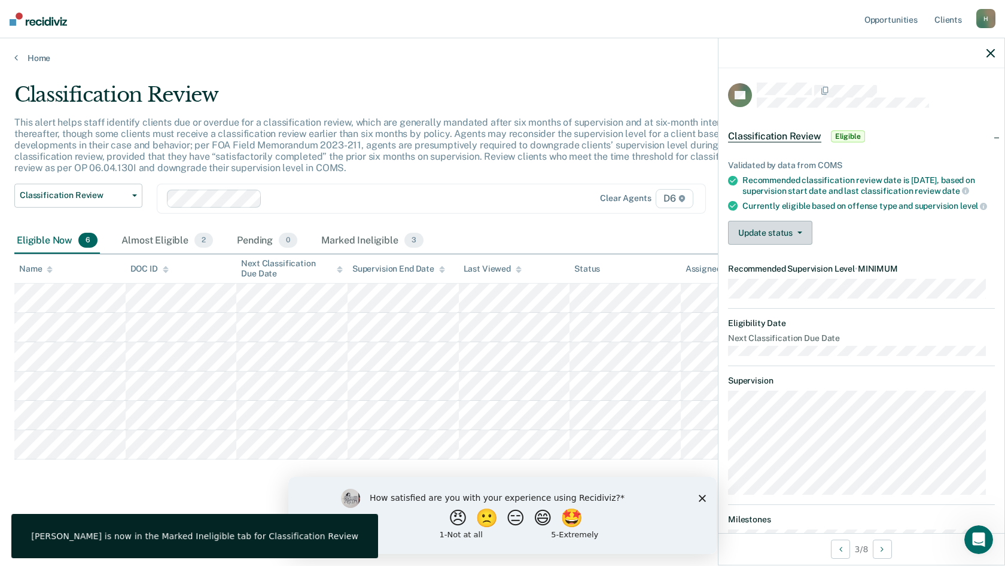
click at [805, 245] on button "Update status" at bounding box center [770, 233] width 84 height 24
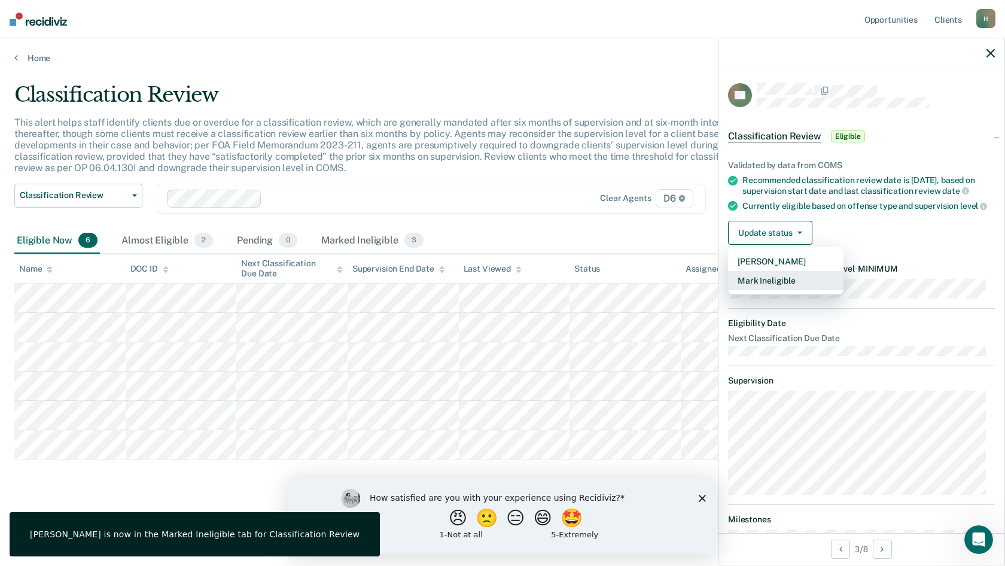
click at [784, 290] on button "Mark Ineligible" at bounding box center [785, 280] width 115 height 19
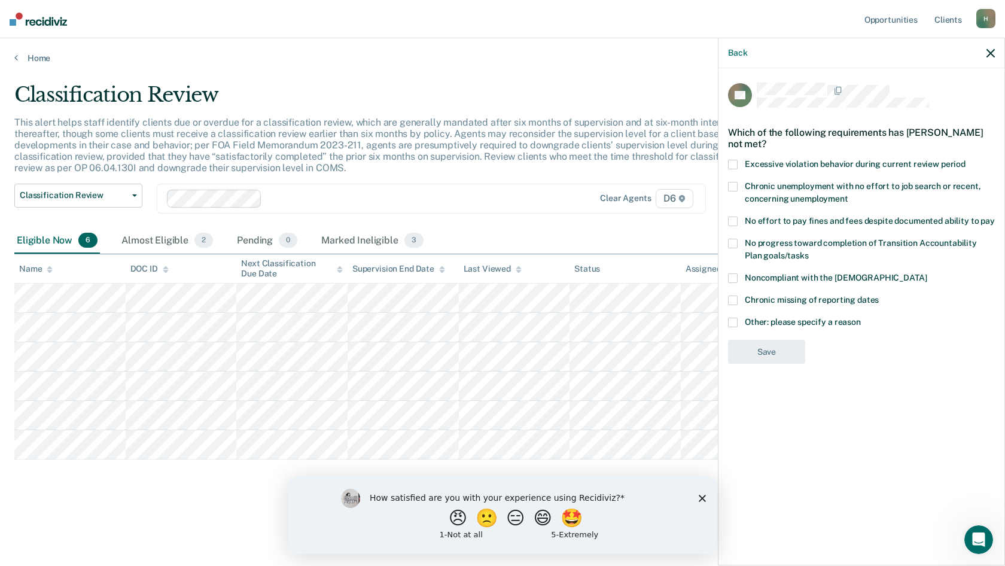
click at [735, 283] on label "Noncompliant with the [DEMOGRAPHIC_DATA]" at bounding box center [861, 279] width 267 height 13
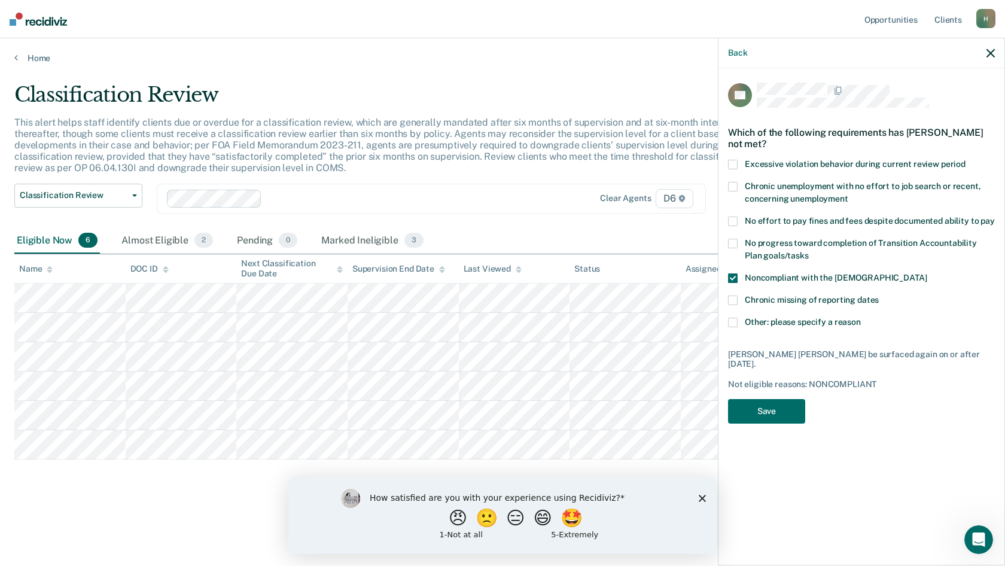
click at [730, 325] on span at bounding box center [733, 323] width 10 height 10
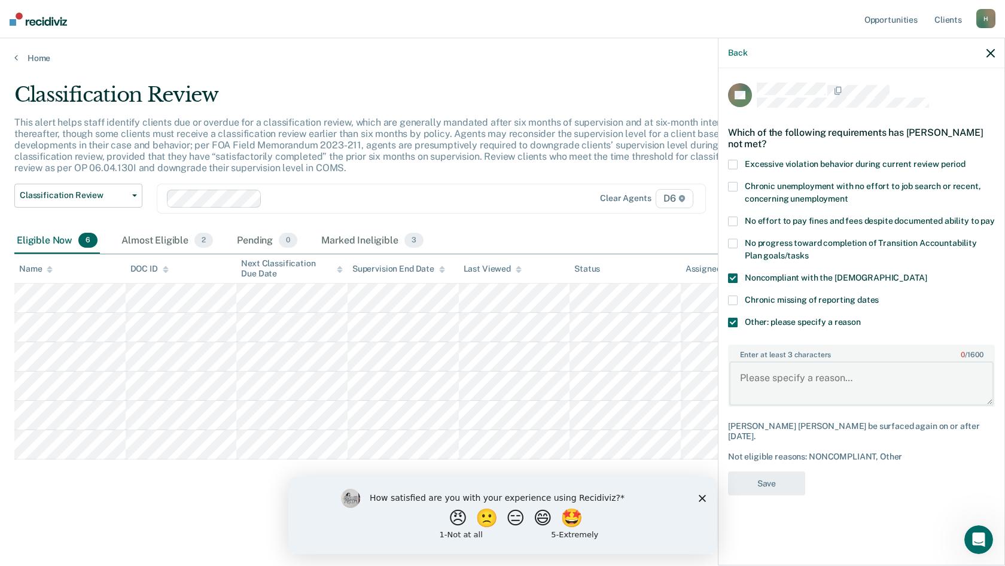
click at [754, 390] on textarea "Enter at least 3 characters 0 / 1600" at bounding box center [861, 383] width 264 height 44
type textarea "In jail on new DWLS charges and pending PV charges"
click at [770, 471] on button "Save" at bounding box center [766, 483] width 77 height 25
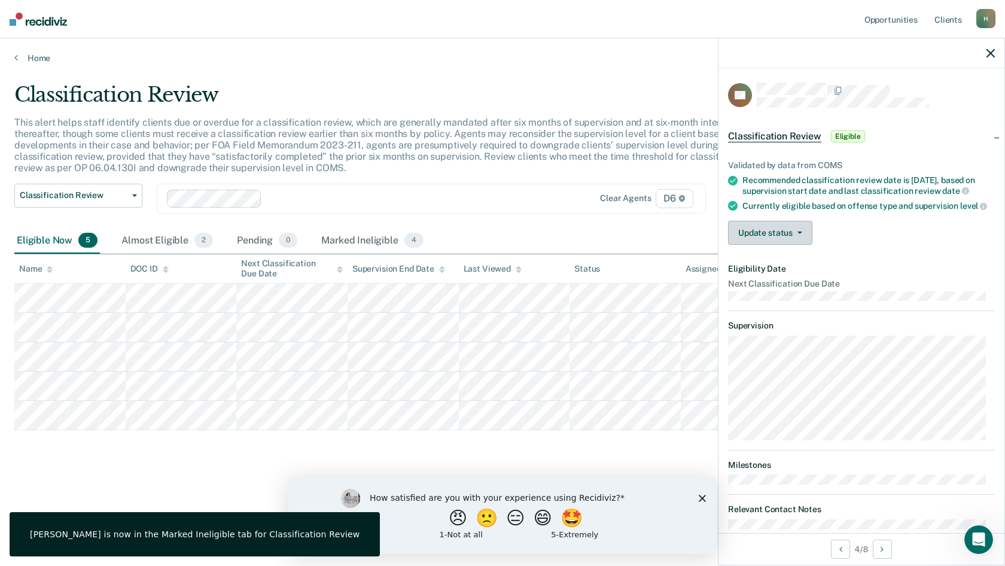
click at [798, 245] on button "Update status" at bounding box center [770, 233] width 84 height 24
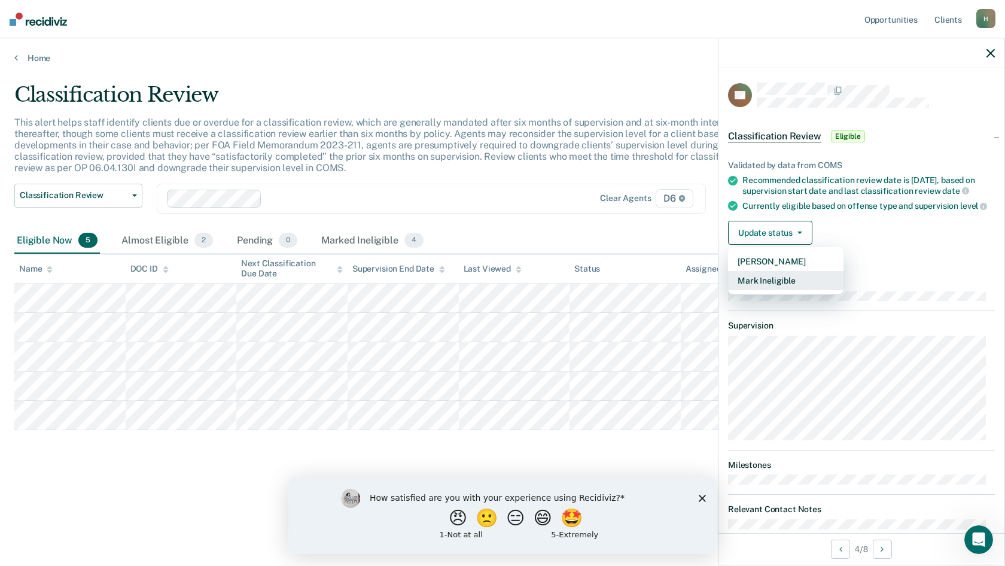
click at [774, 290] on button "Mark Ineligible" at bounding box center [785, 280] width 115 height 19
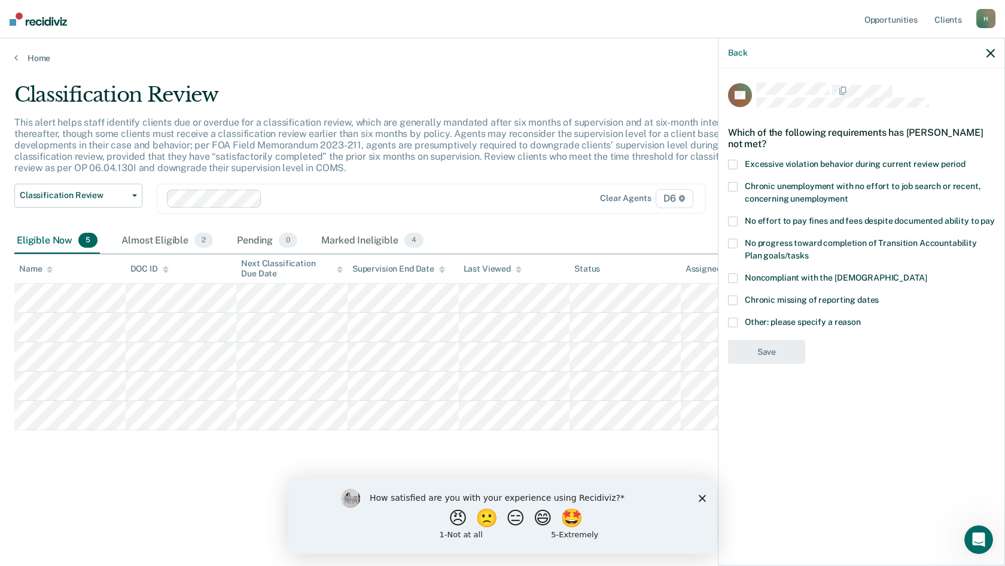
click at [734, 276] on span at bounding box center [733, 278] width 10 height 10
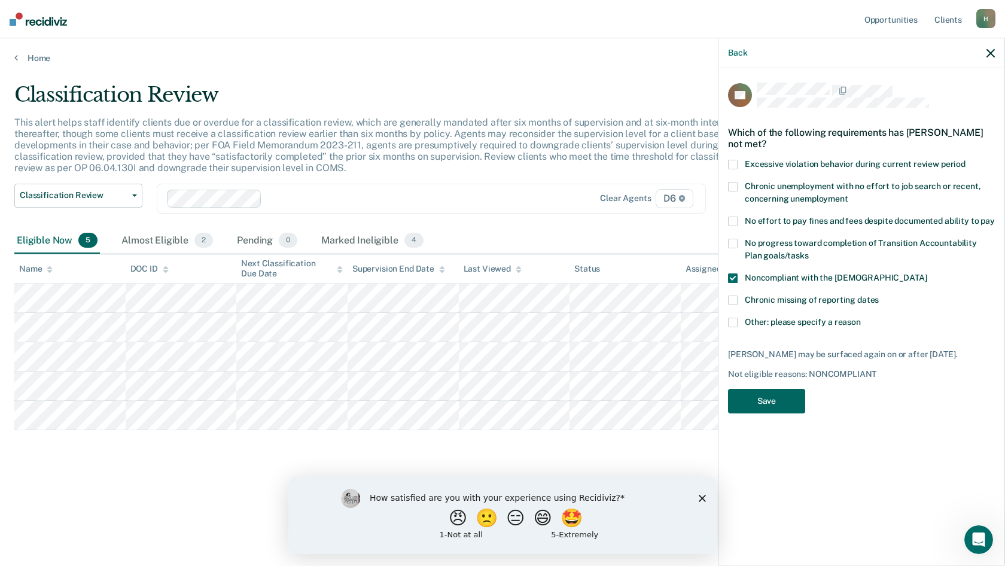
click at [756, 401] on button "Save" at bounding box center [766, 401] width 77 height 25
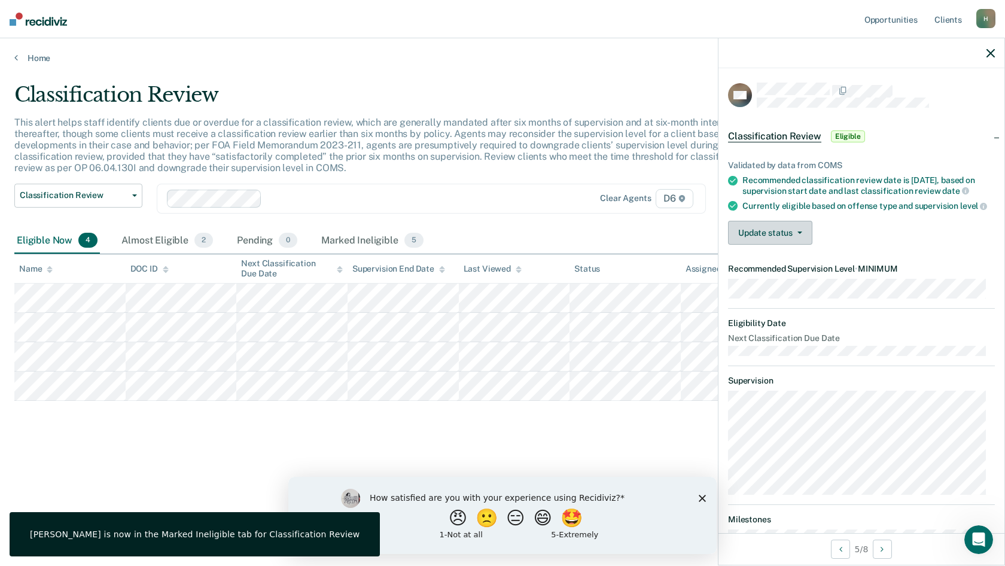
click at [796, 245] on button "Update status" at bounding box center [770, 233] width 84 height 24
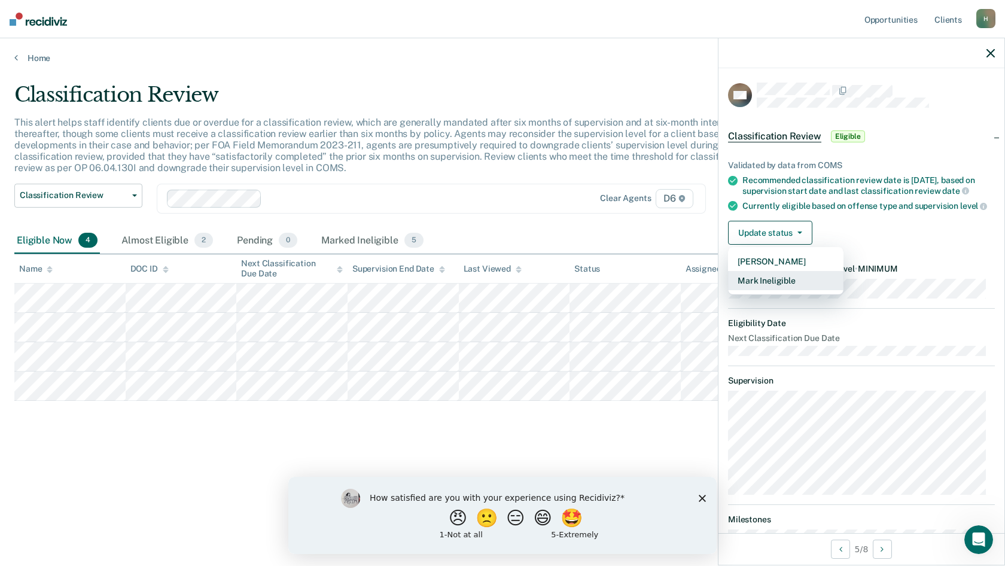
click at [783, 290] on button "Mark Ineligible" at bounding box center [785, 280] width 115 height 19
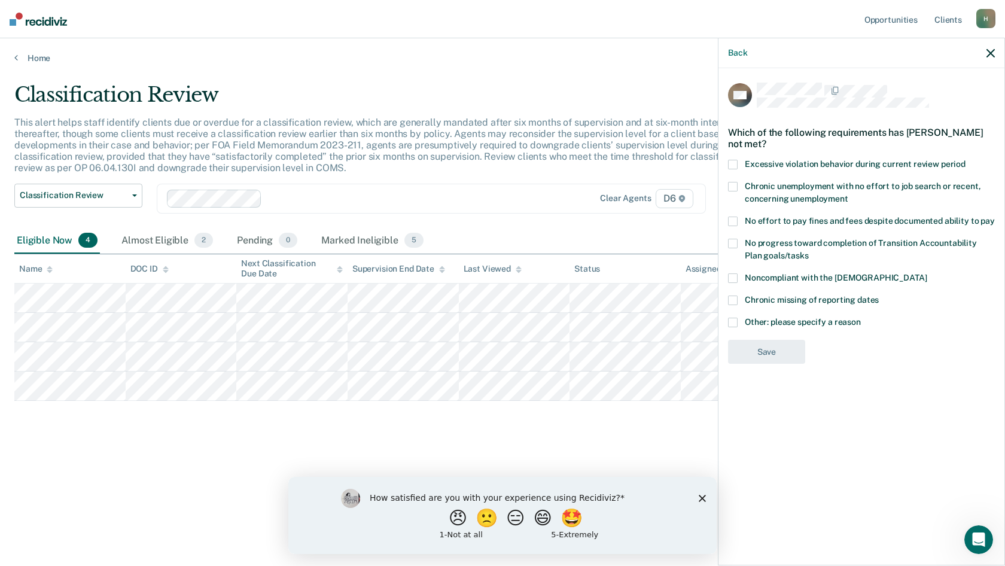
click at [737, 275] on label "Noncompliant with the [DEMOGRAPHIC_DATA]" at bounding box center [861, 279] width 267 height 13
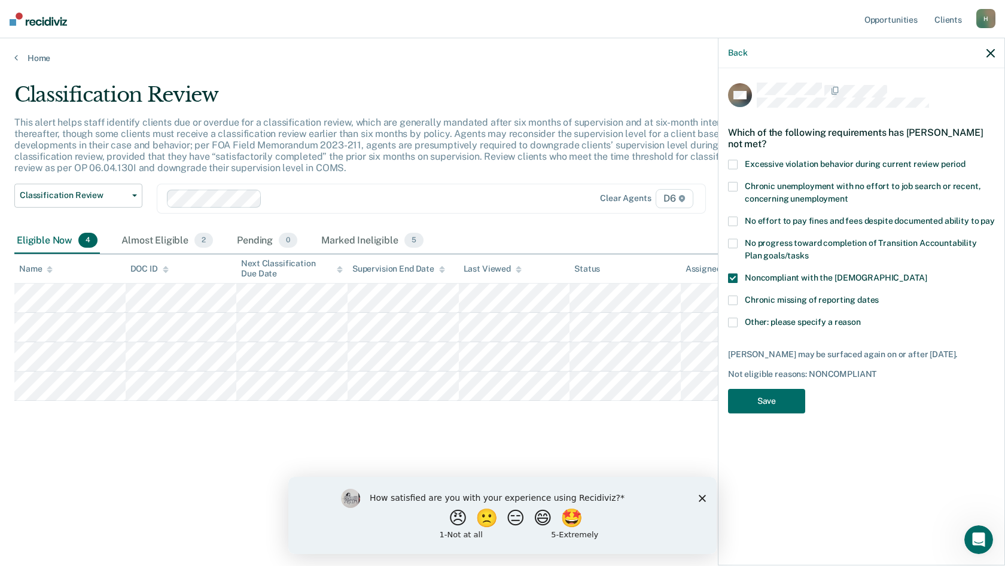
click at [731, 320] on span at bounding box center [733, 323] width 10 height 10
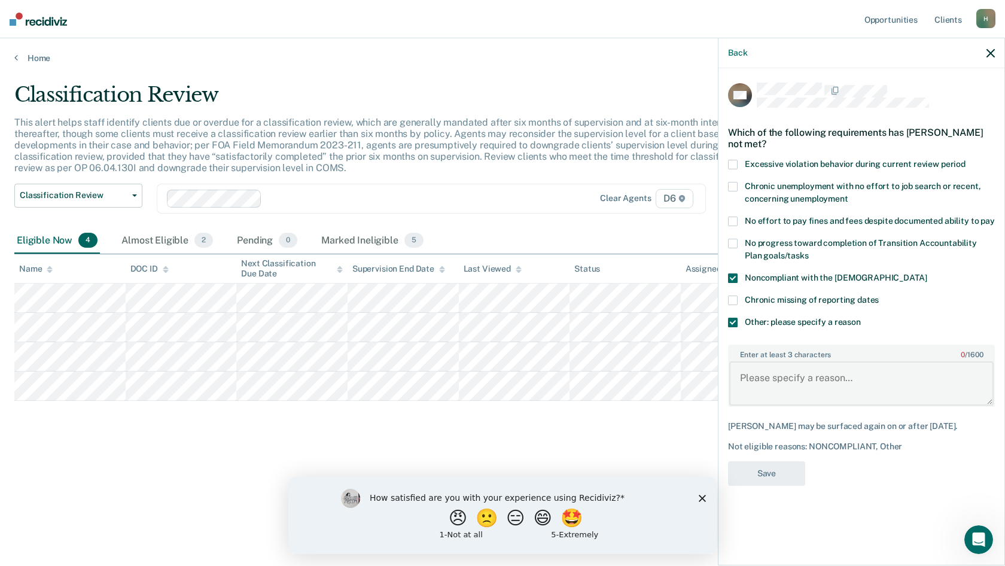
click at [743, 376] on textarea "Enter at least 3 characters 0 / 1600" at bounding box center [861, 383] width 264 height 44
click at [734, 321] on span at bounding box center [733, 323] width 10 height 10
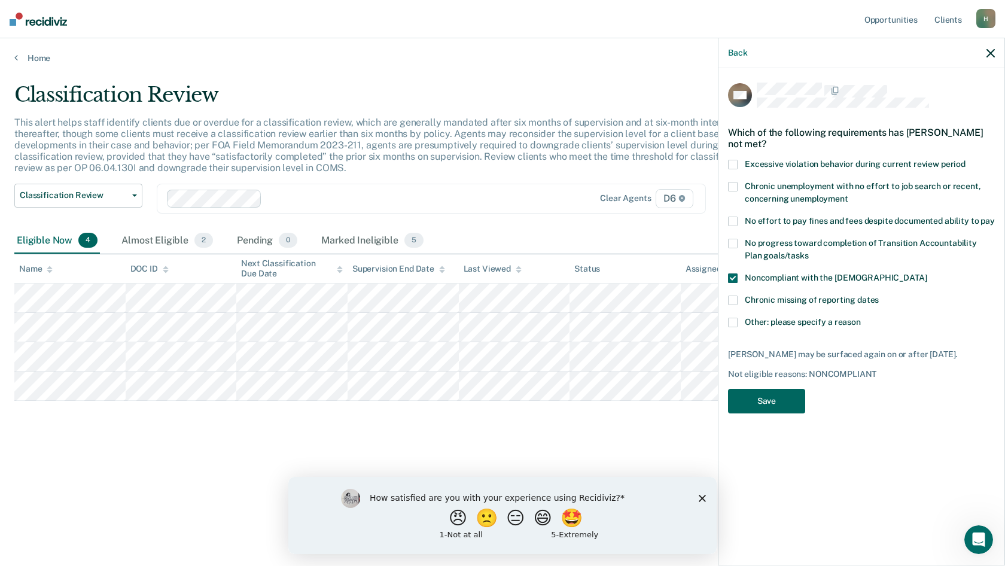
click at [752, 400] on button "Save" at bounding box center [766, 401] width 77 height 25
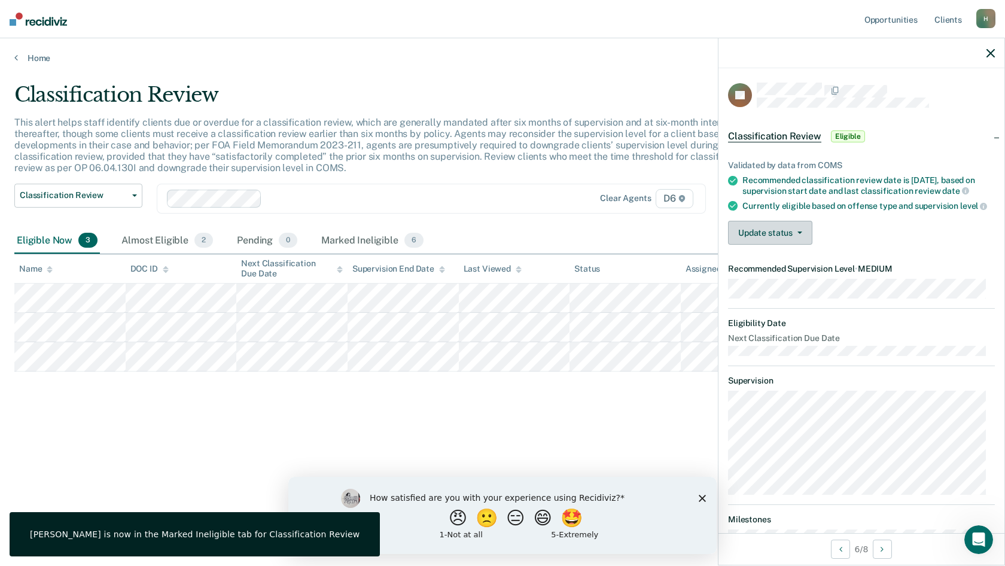
click at [801, 245] on button "Update status" at bounding box center [770, 233] width 84 height 24
click at [776, 290] on button "Mark Ineligible" at bounding box center [785, 280] width 115 height 19
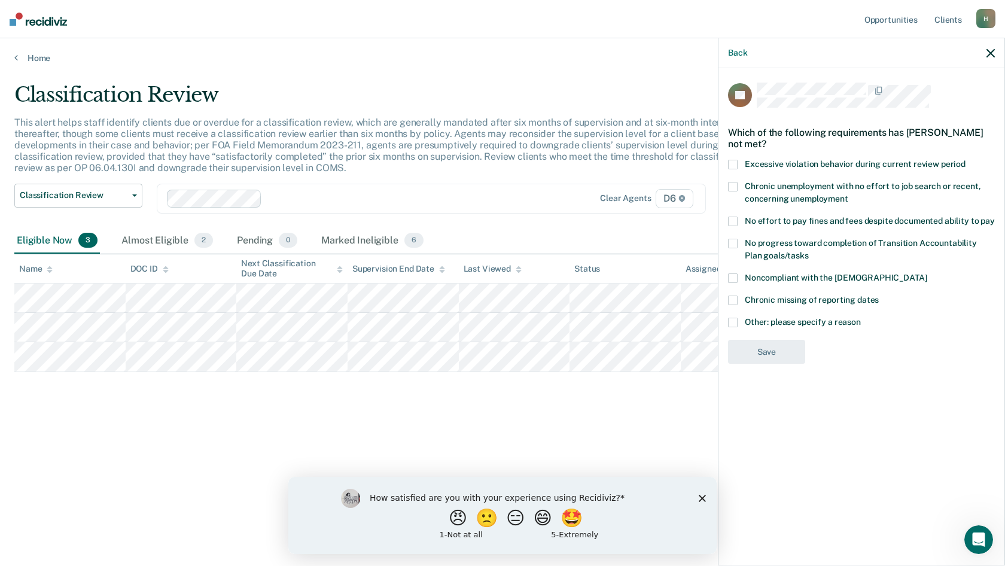
click at [734, 275] on span at bounding box center [733, 278] width 10 height 10
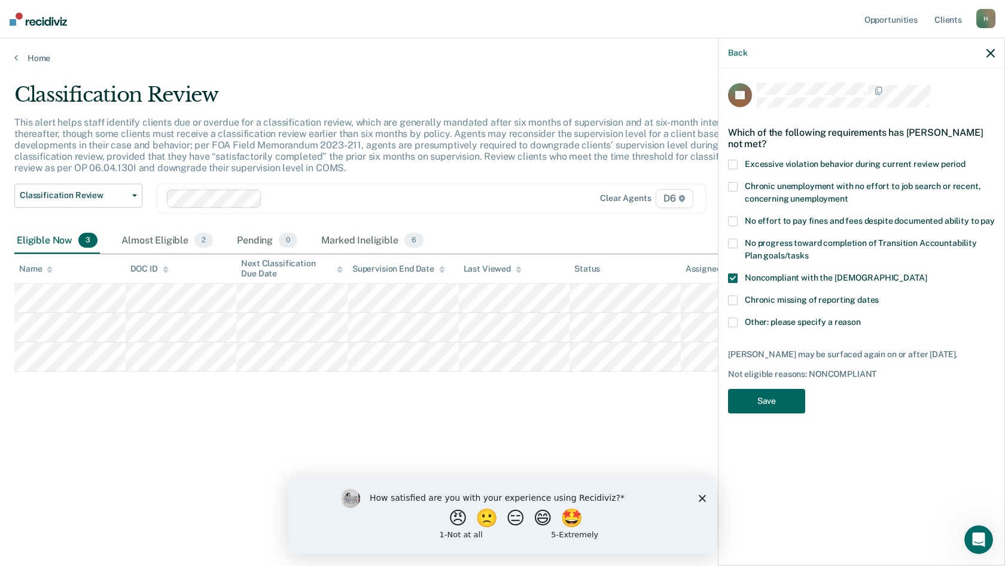
click at [752, 406] on button "Save" at bounding box center [766, 401] width 77 height 25
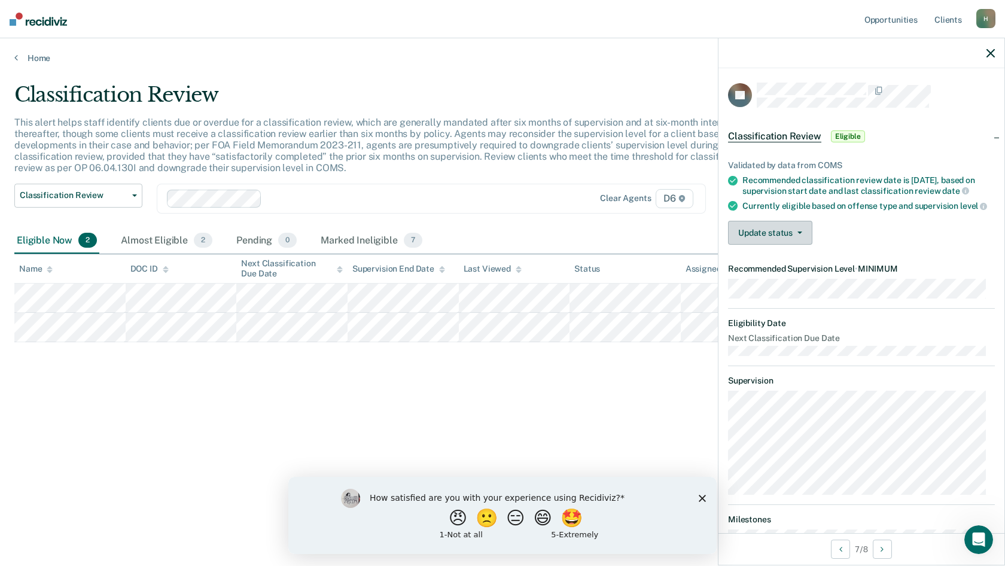
click at [804, 245] on button "Update status" at bounding box center [770, 233] width 84 height 24
click at [793, 290] on button "Mark Ineligible" at bounding box center [785, 280] width 115 height 19
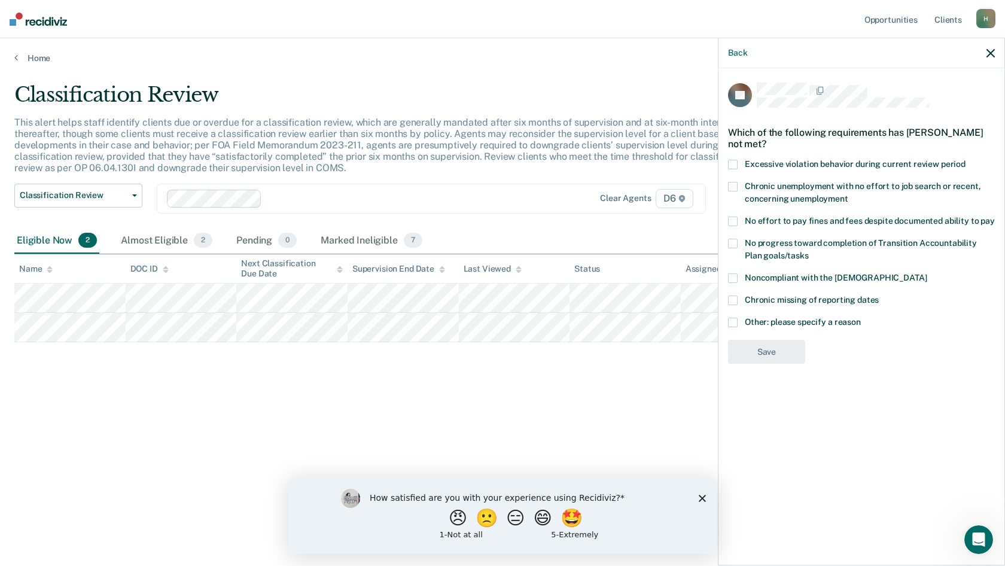
click at [734, 273] on span at bounding box center [733, 278] width 10 height 10
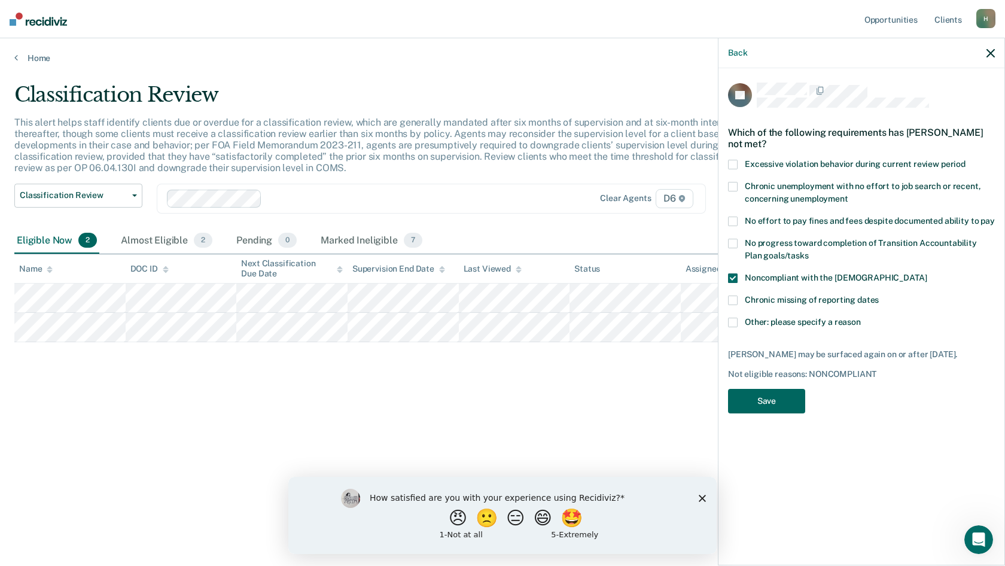
click at [765, 389] on button "Save" at bounding box center [766, 401] width 77 height 25
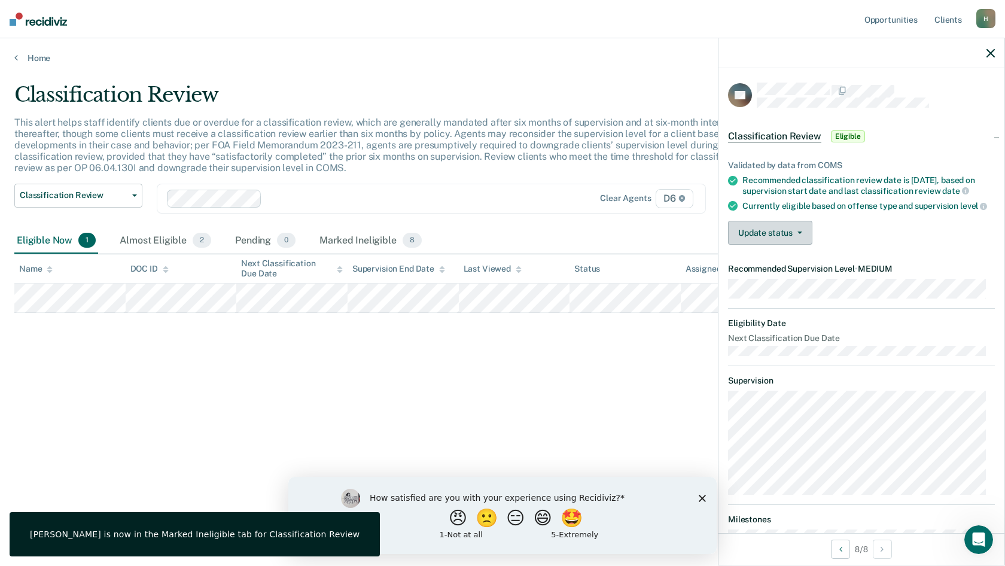
click at [804, 245] on button "Update status" at bounding box center [770, 233] width 84 height 24
click at [782, 290] on button "Mark Ineligible" at bounding box center [785, 280] width 115 height 19
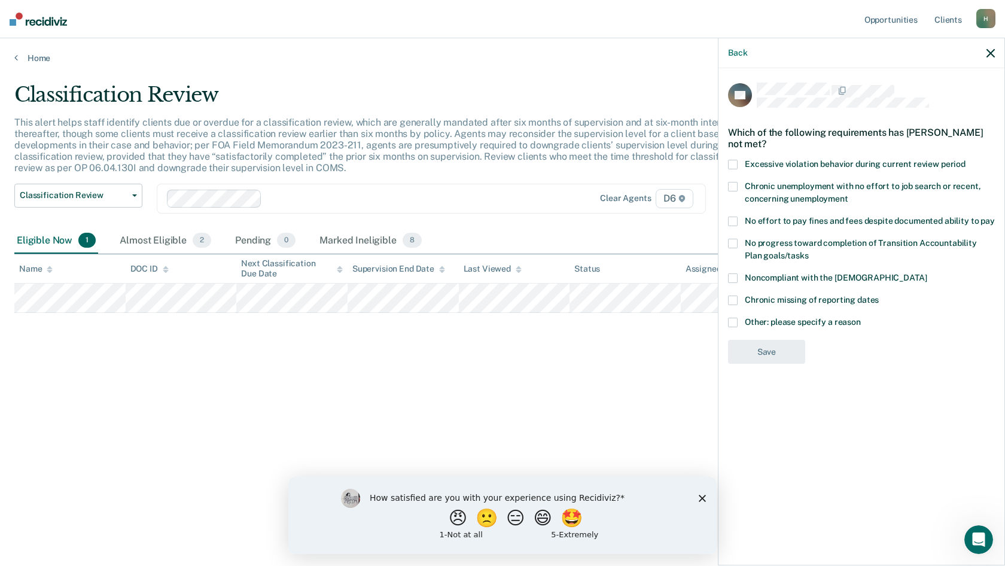
click at [733, 277] on span at bounding box center [733, 278] width 10 height 10
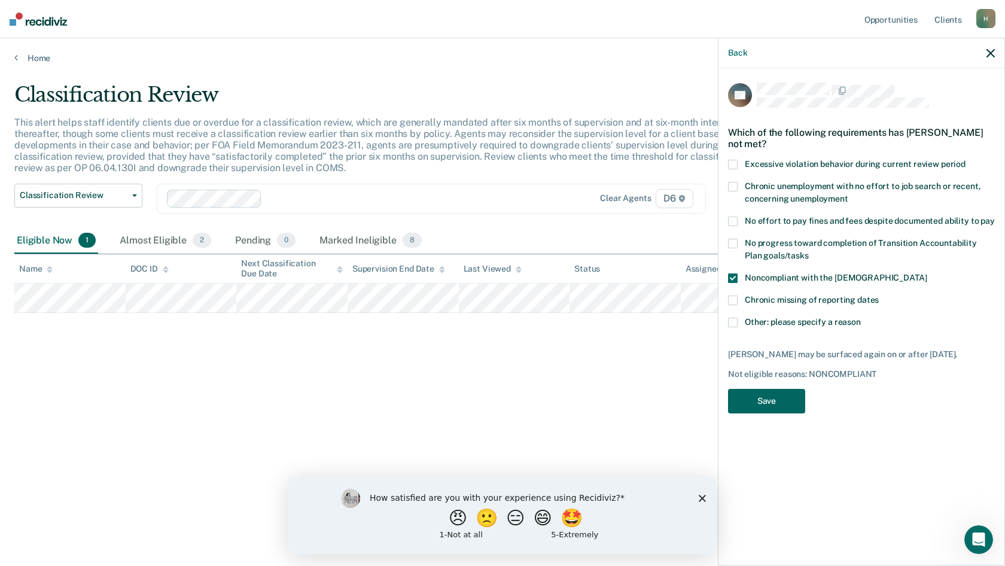
click at [756, 396] on button "Save" at bounding box center [766, 401] width 77 height 25
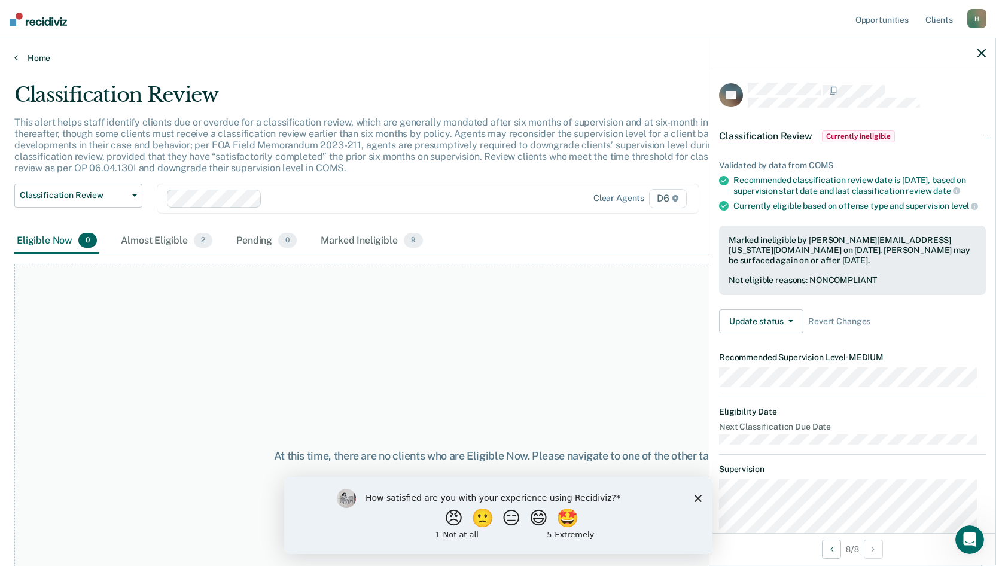
click at [33, 55] on link "Home" at bounding box center [497, 58] width 967 height 11
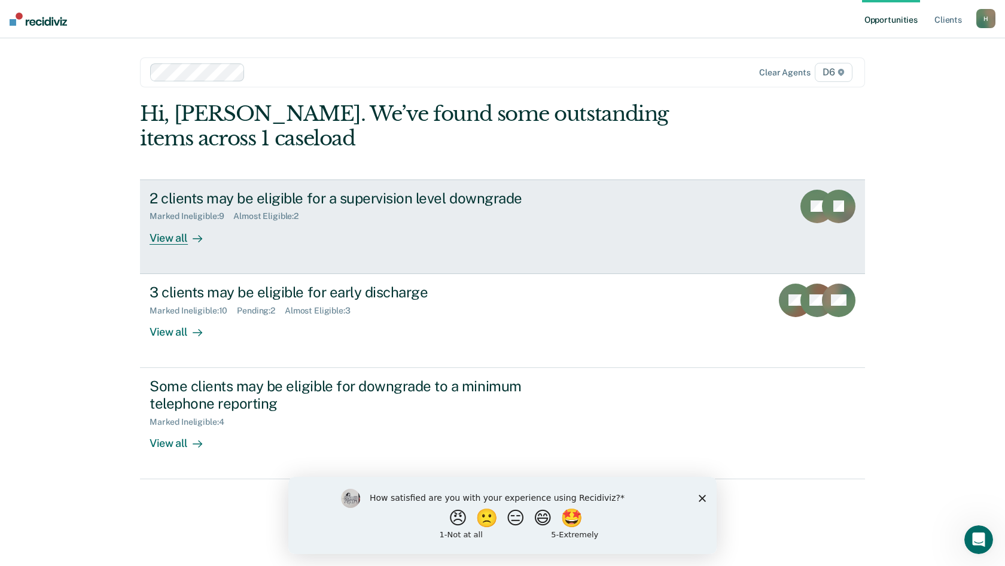
click at [171, 240] on div "View all" at bounding box center [182, 232] width 67 height 23
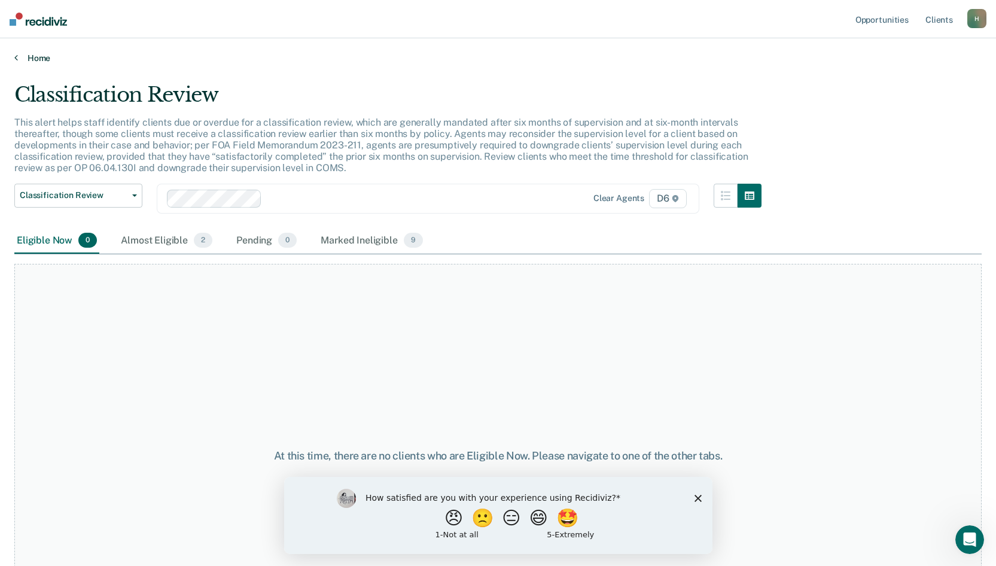
click at [41, 57] on link "Home" at bounding box center [497, 58] width 967 height 11
